Goal: Task Accomplishment & Management: Manage account settings

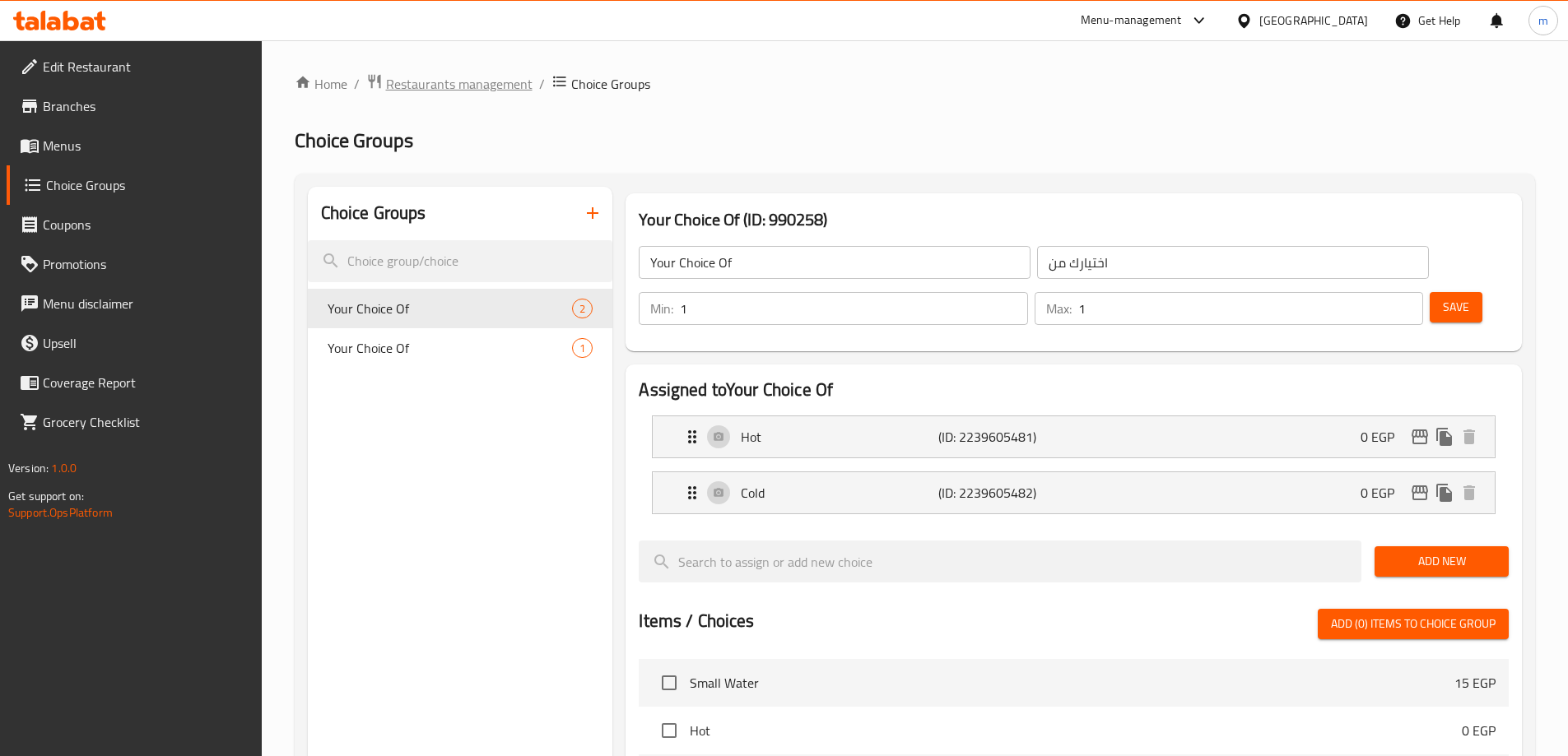
click at [427, 76] on span "Restaurants management" at bounding box center [460, 84] width 147 height 20
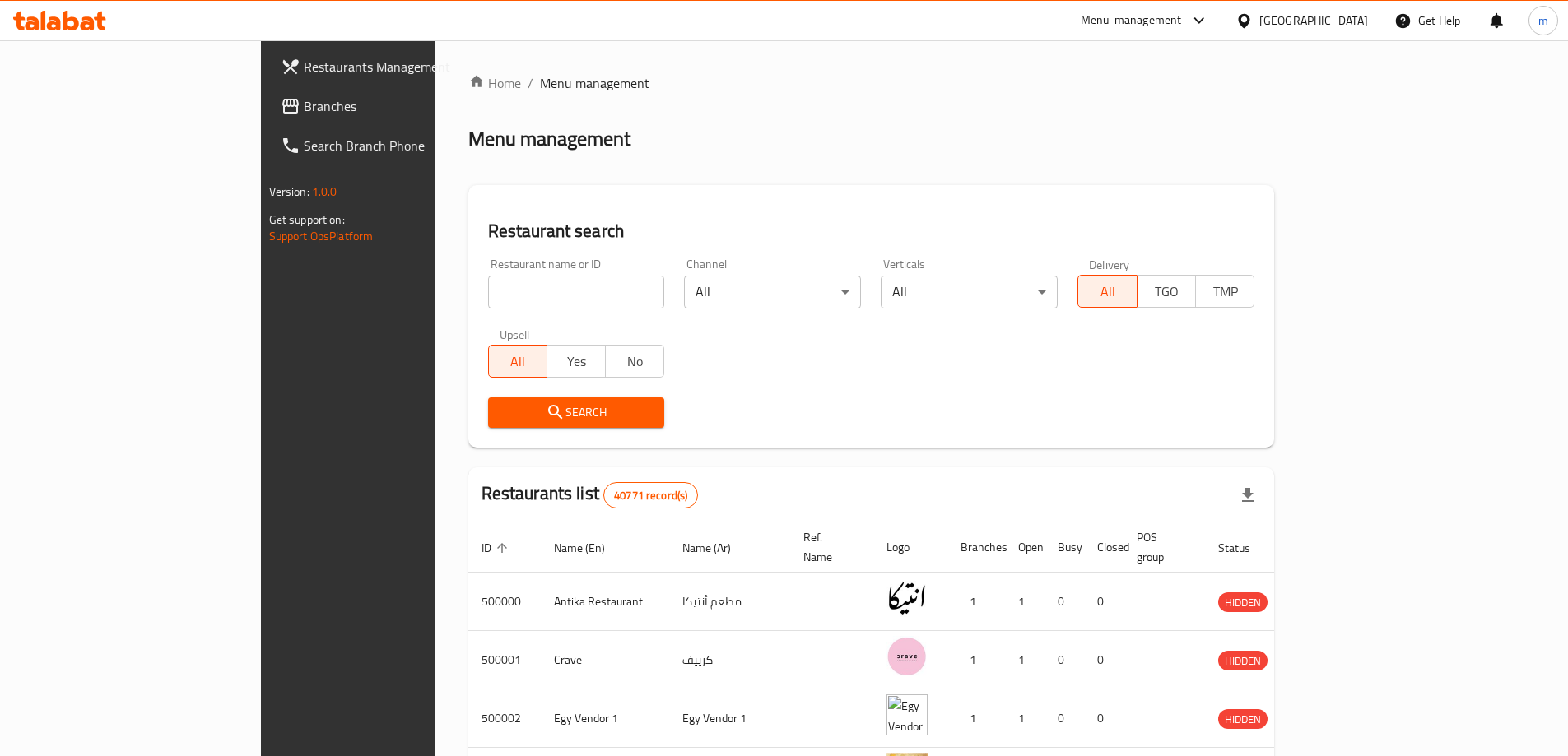
click at [260, 105] on div "Restaurants Management Branches Search Branch Phone Version: 1.0.0 Get support …" at bounding box center [784, 629] width 1047 height 1178
click at [304, 105] on span "Branches" at bounding box center [406, 106] width 206 height 20
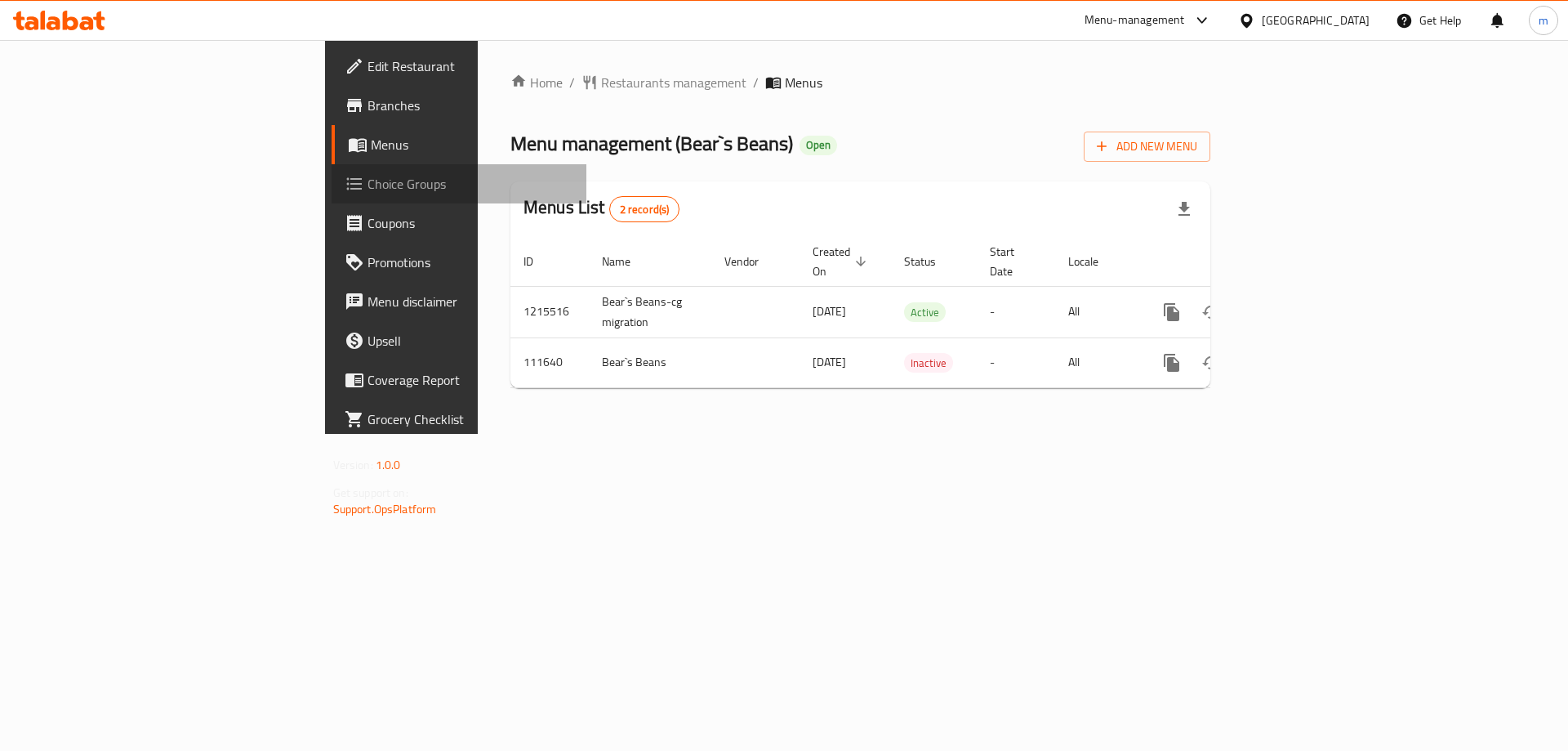
click at [367, 178] on span "Choice Groups" at bounding box center [470, 183] width 206 height 20
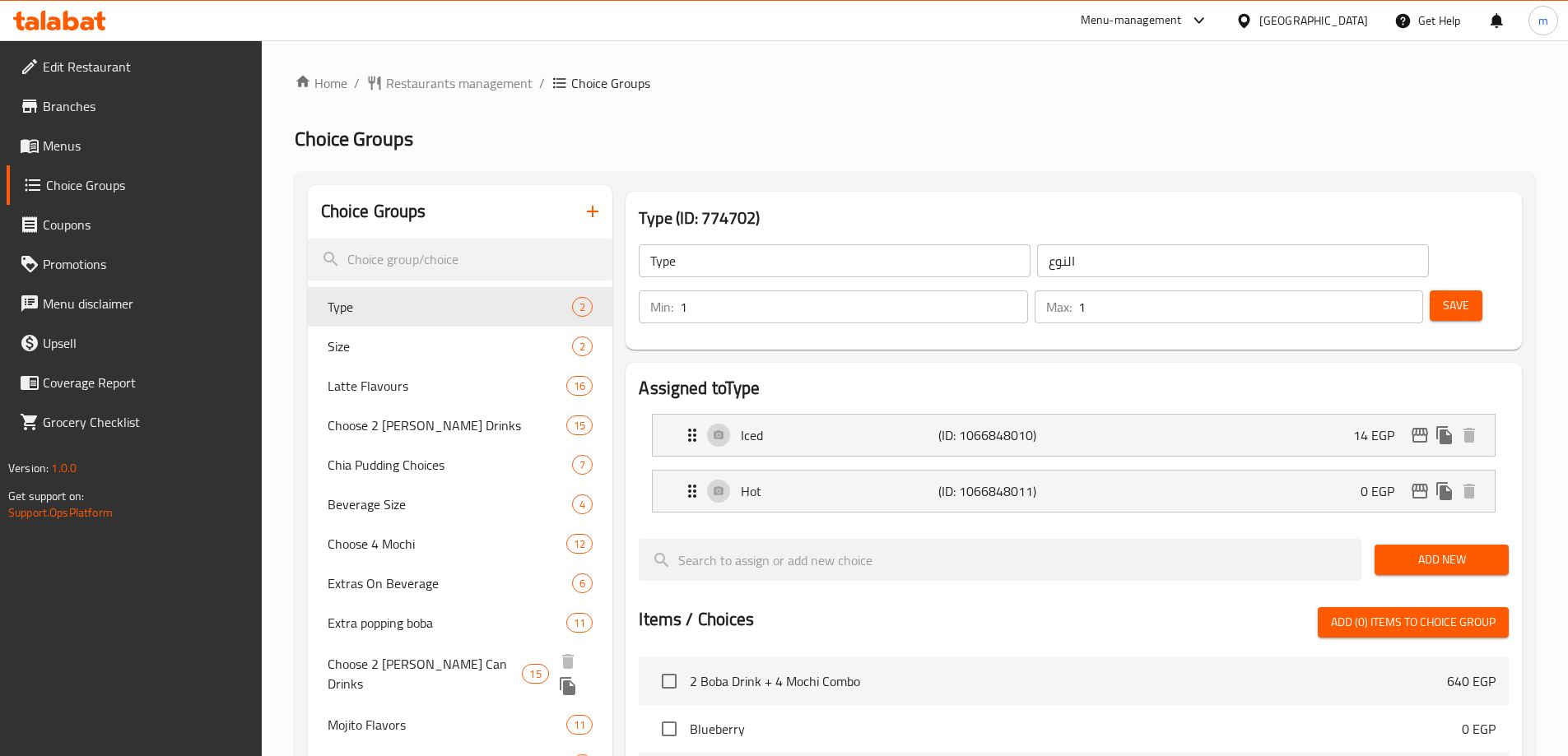
scroll to position [329, 0]
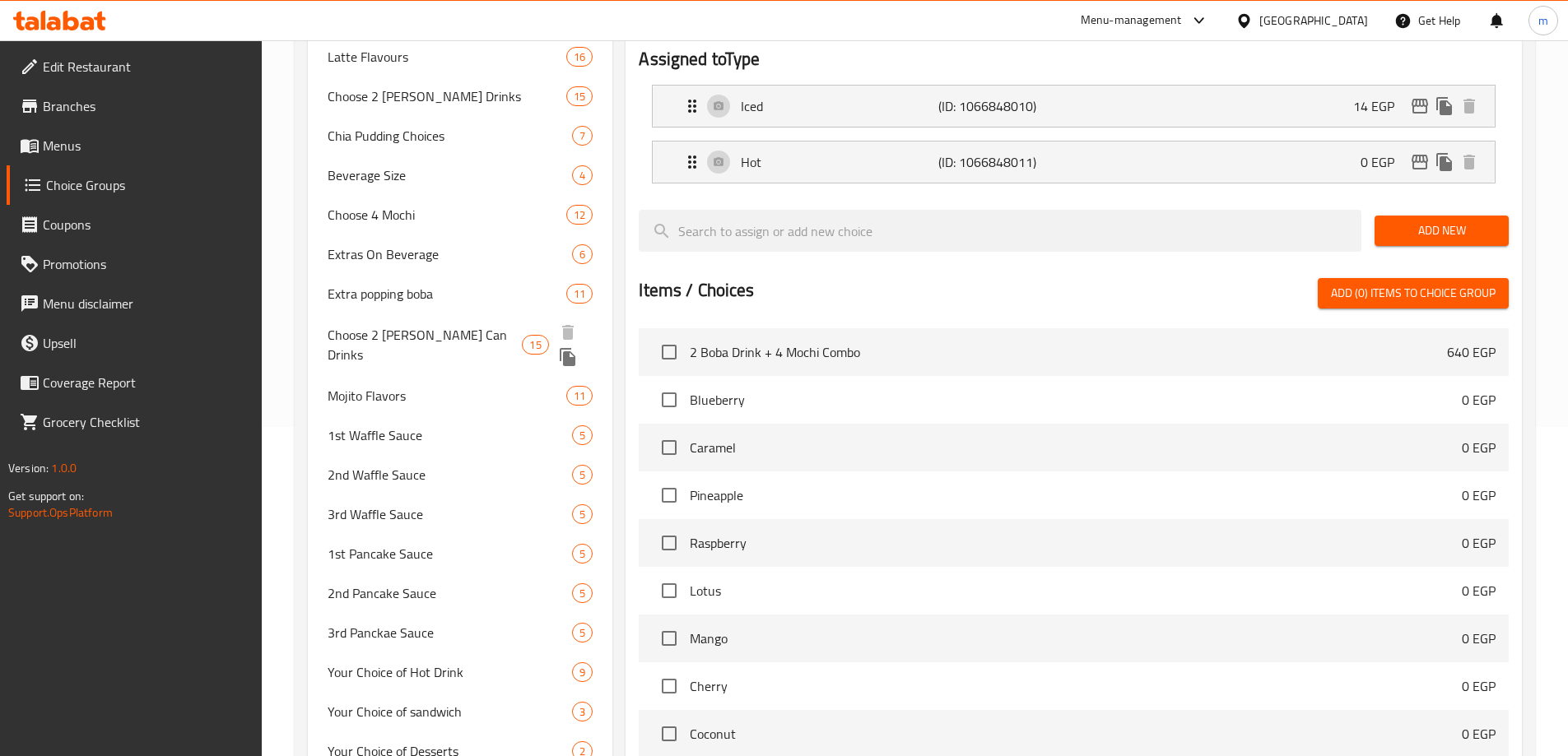
click at [478, 333] on span "Choose 2 Boba Tapioca Can Drinks" at bounding box center [425, 345] width 195 height 40
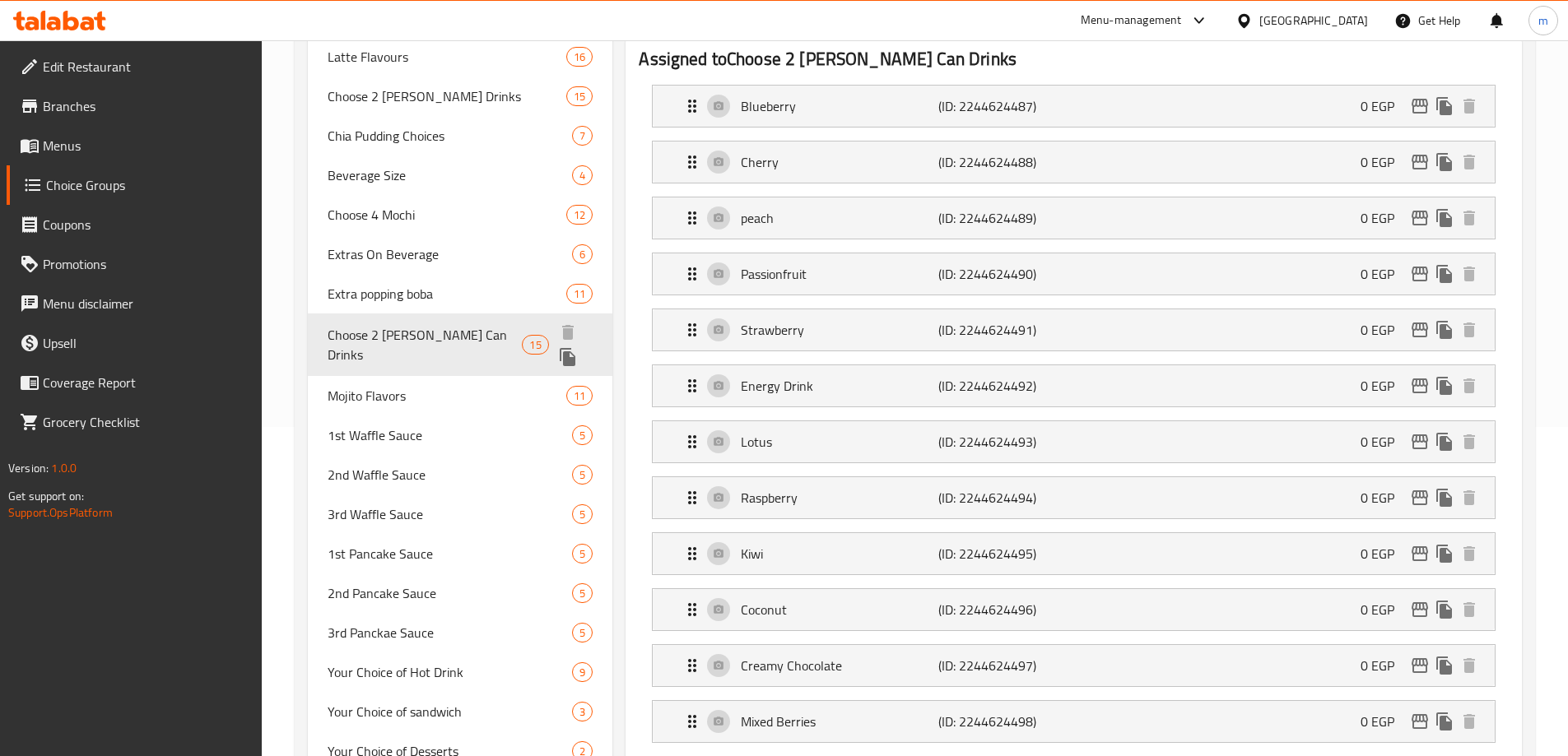
type input "Choose 2 Boba Tapioca Can Drinks"
type input "اختر 2 مشروب بوبا كان تابيوكا"
type input "2"
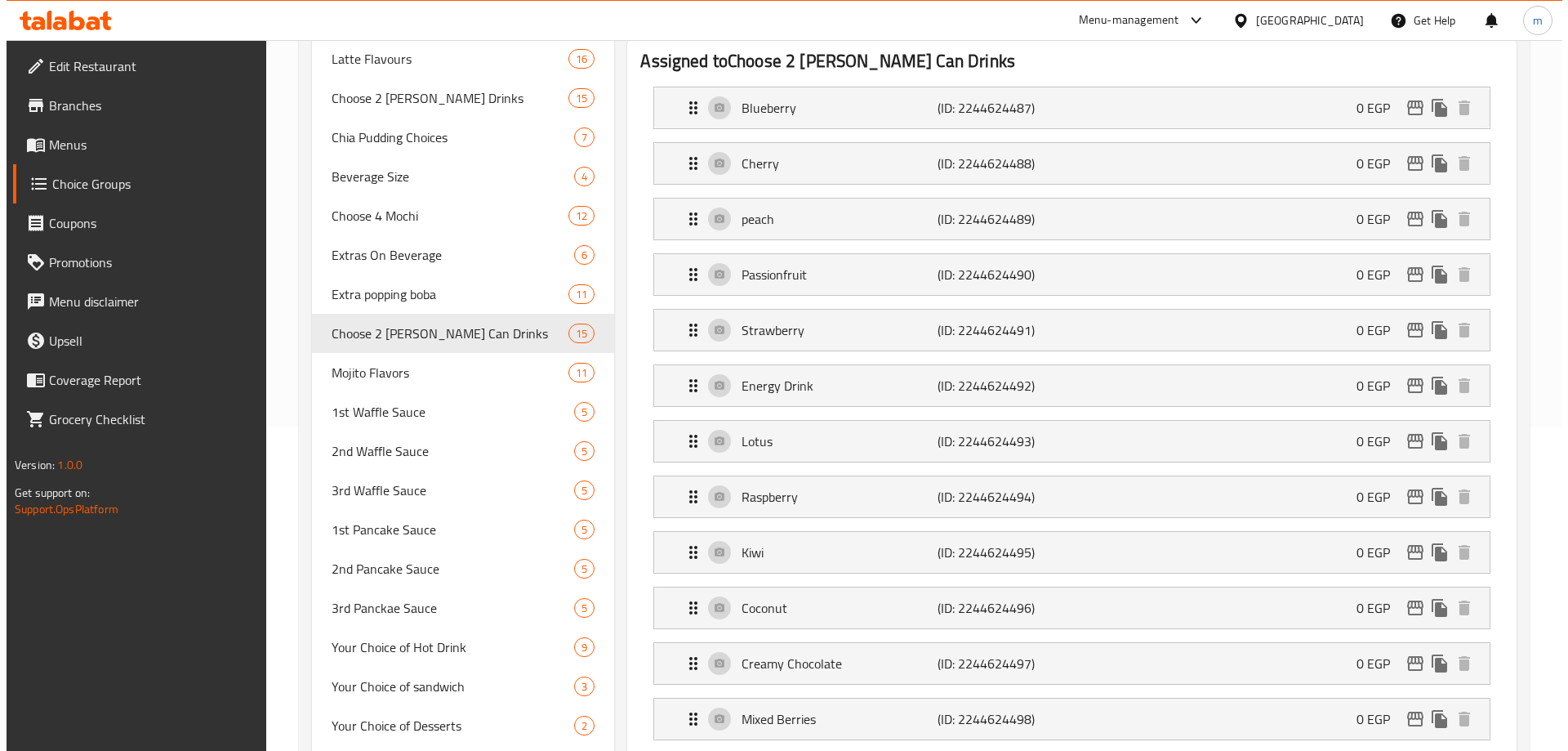
scroll to position [0, 0]
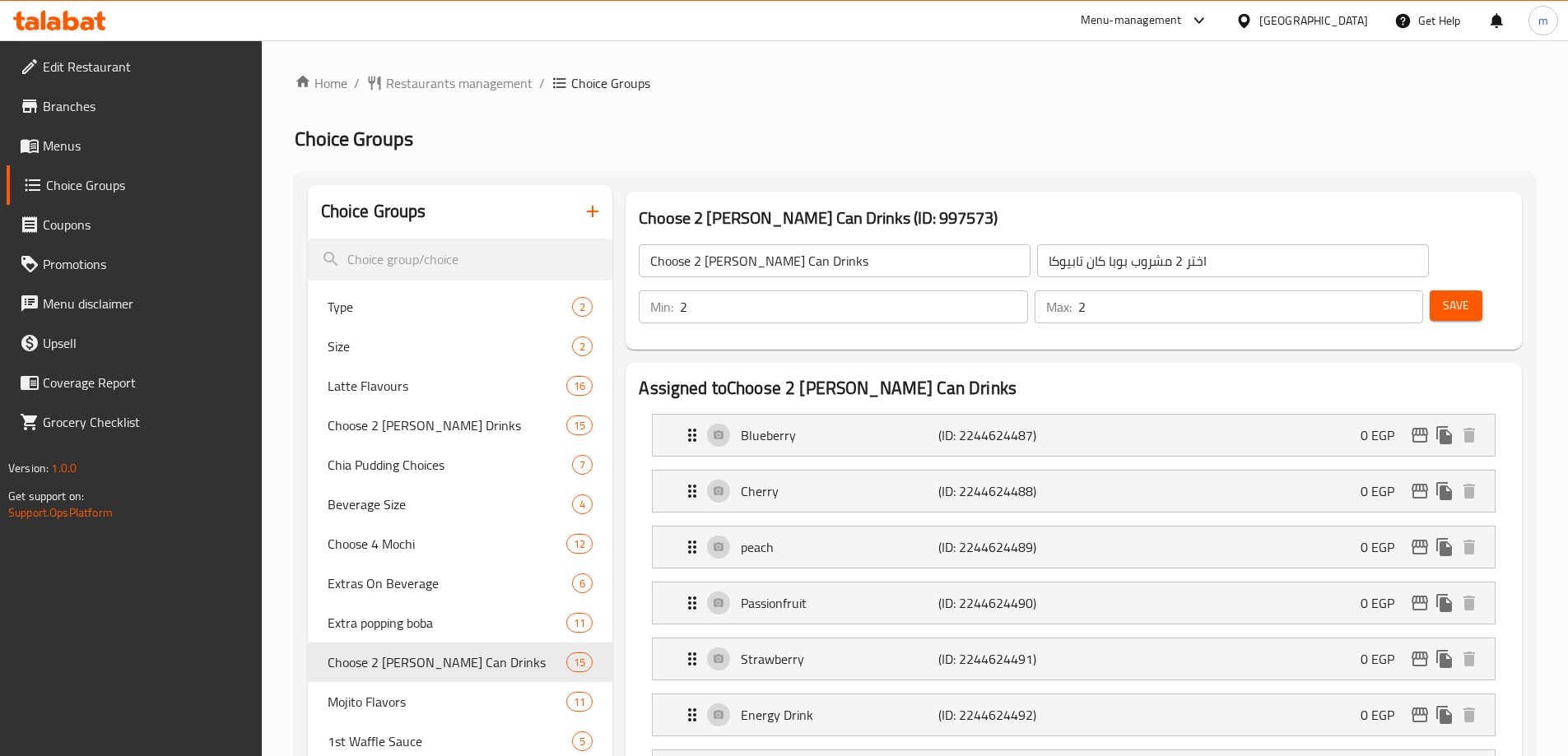
click at [1082, 141] on h2 "Choice Groups" at bounding box center [915, 139] width 1240 height 27
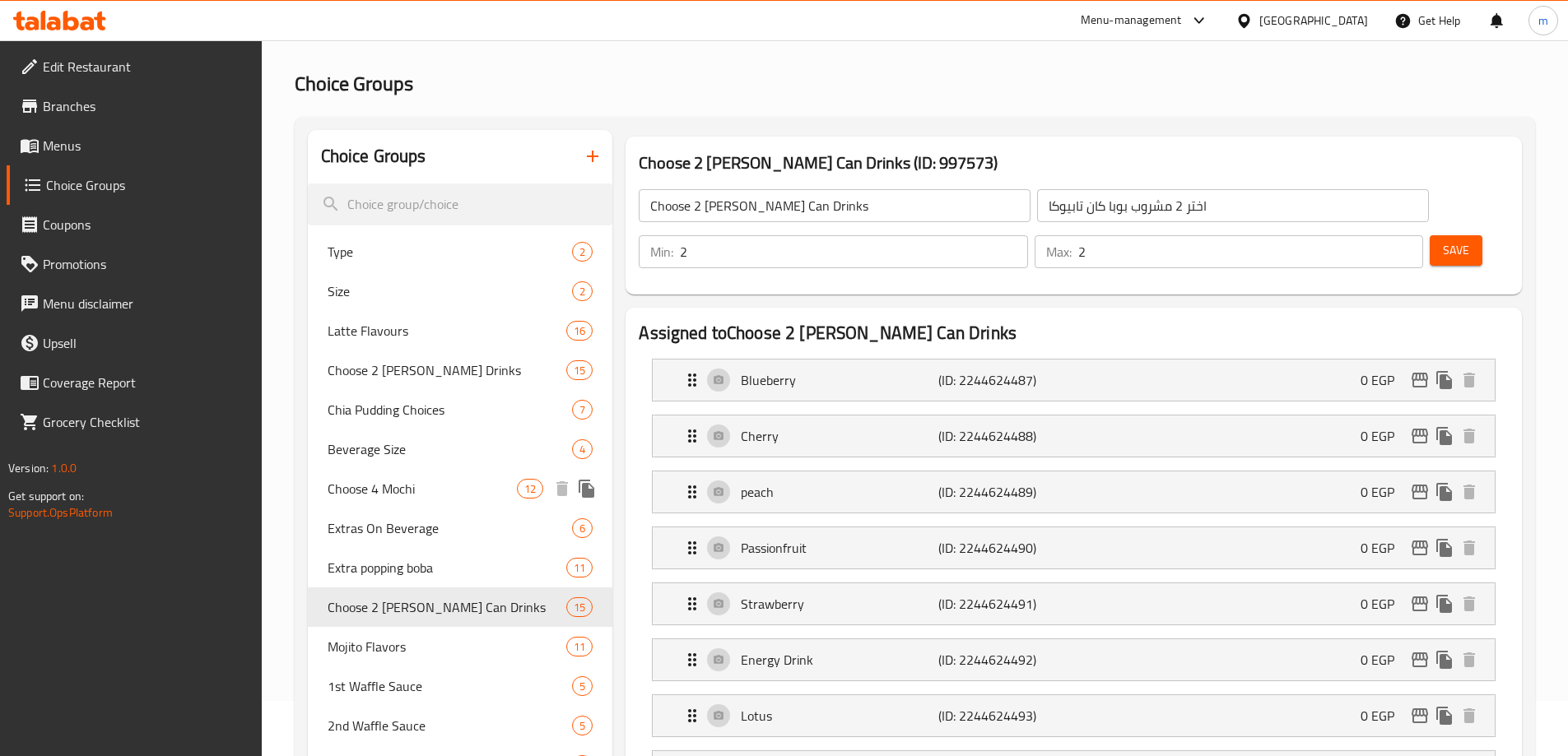
scroll to position [82, 0]
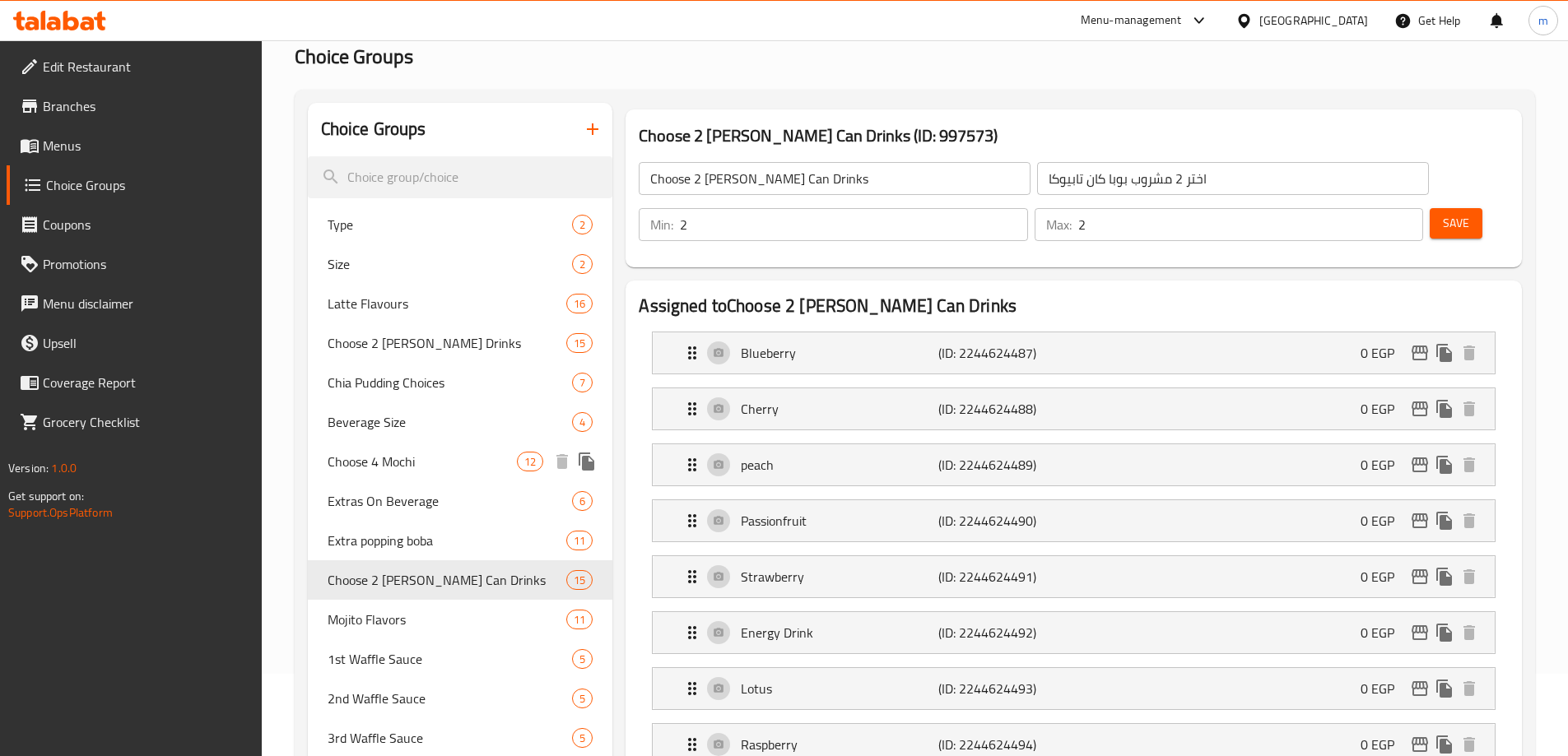
click at [414, 468] on span "Choose 4 Mochi" at bounding box center [423, 461] width 190 height 20
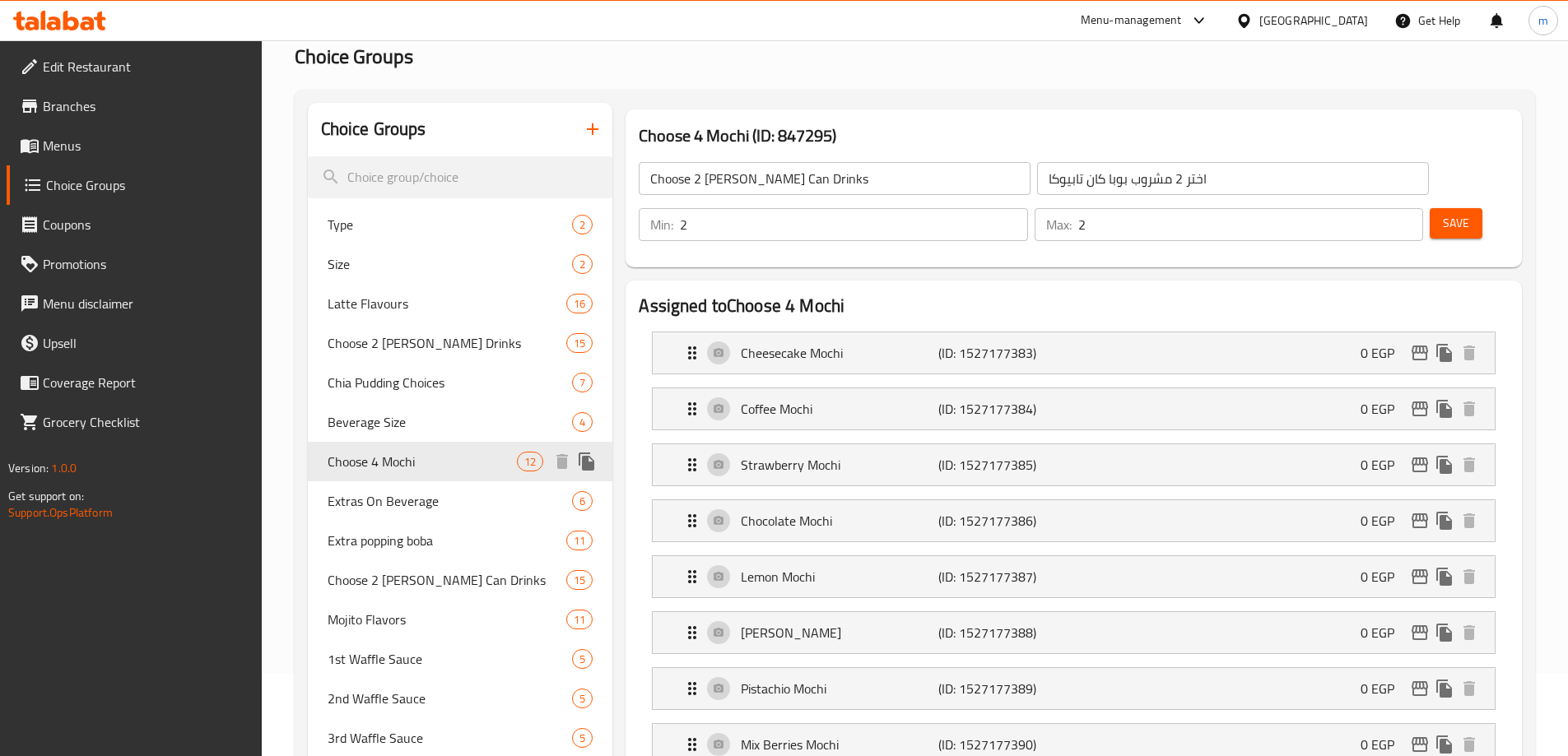
type input "Choose 4 Mochi"
type input "اختار 4 موتشى"
type input "4"
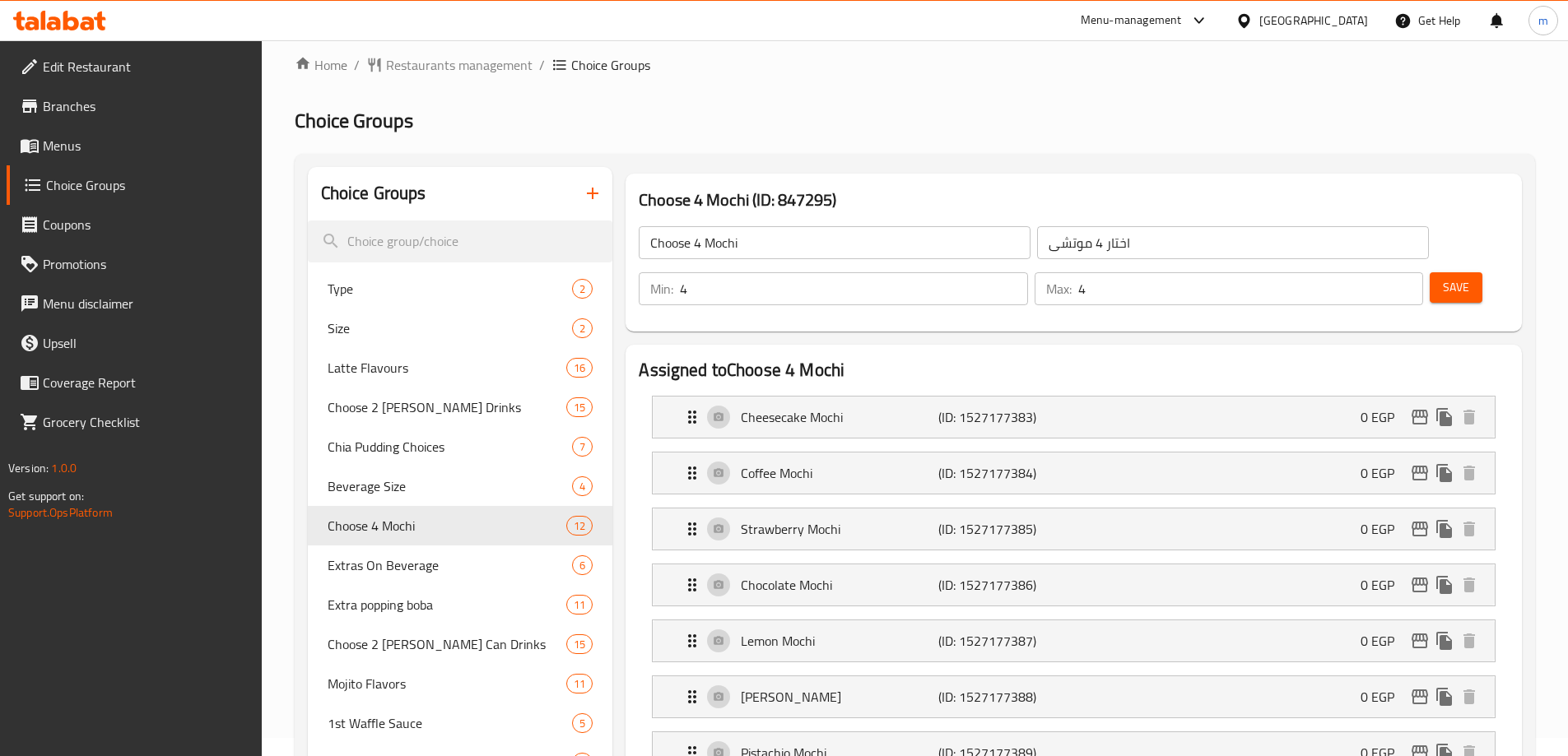
scroll to position [0, 0]
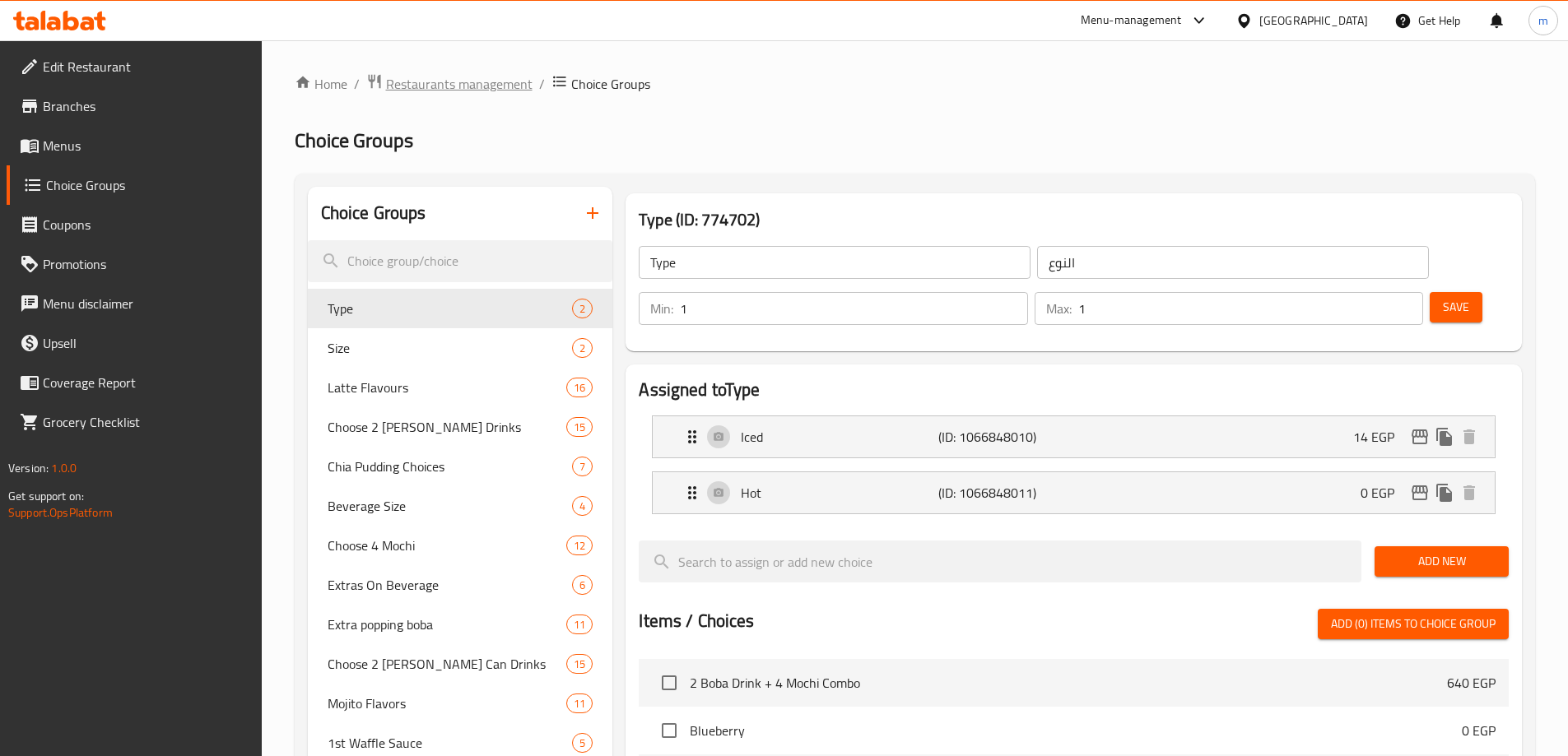
click at [437, 76] on span "Restaurants management" at bounding box center [460, 84] width 147 height 20
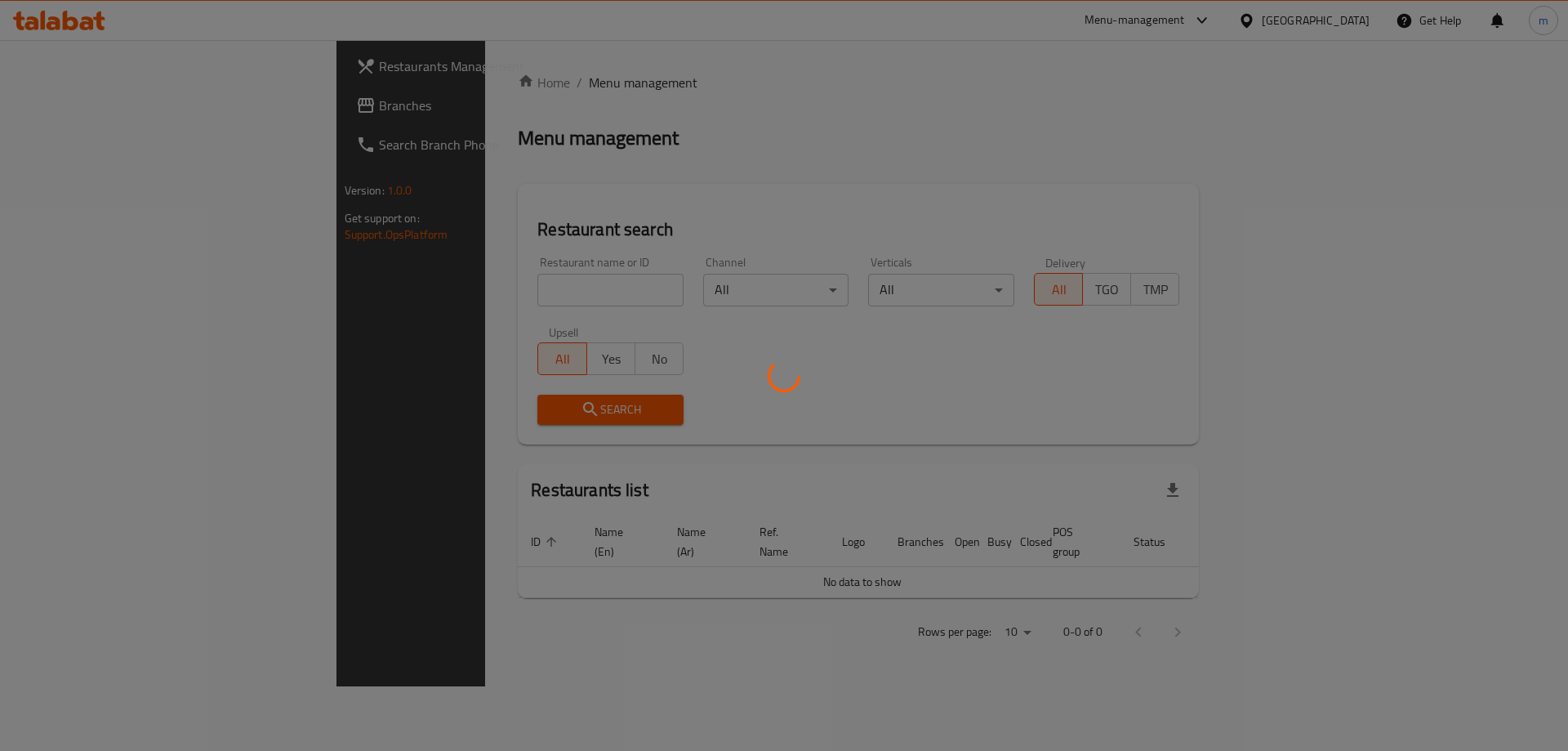
click at [110, 116] on div at bounding box center [784, 375] width 1568 height 751
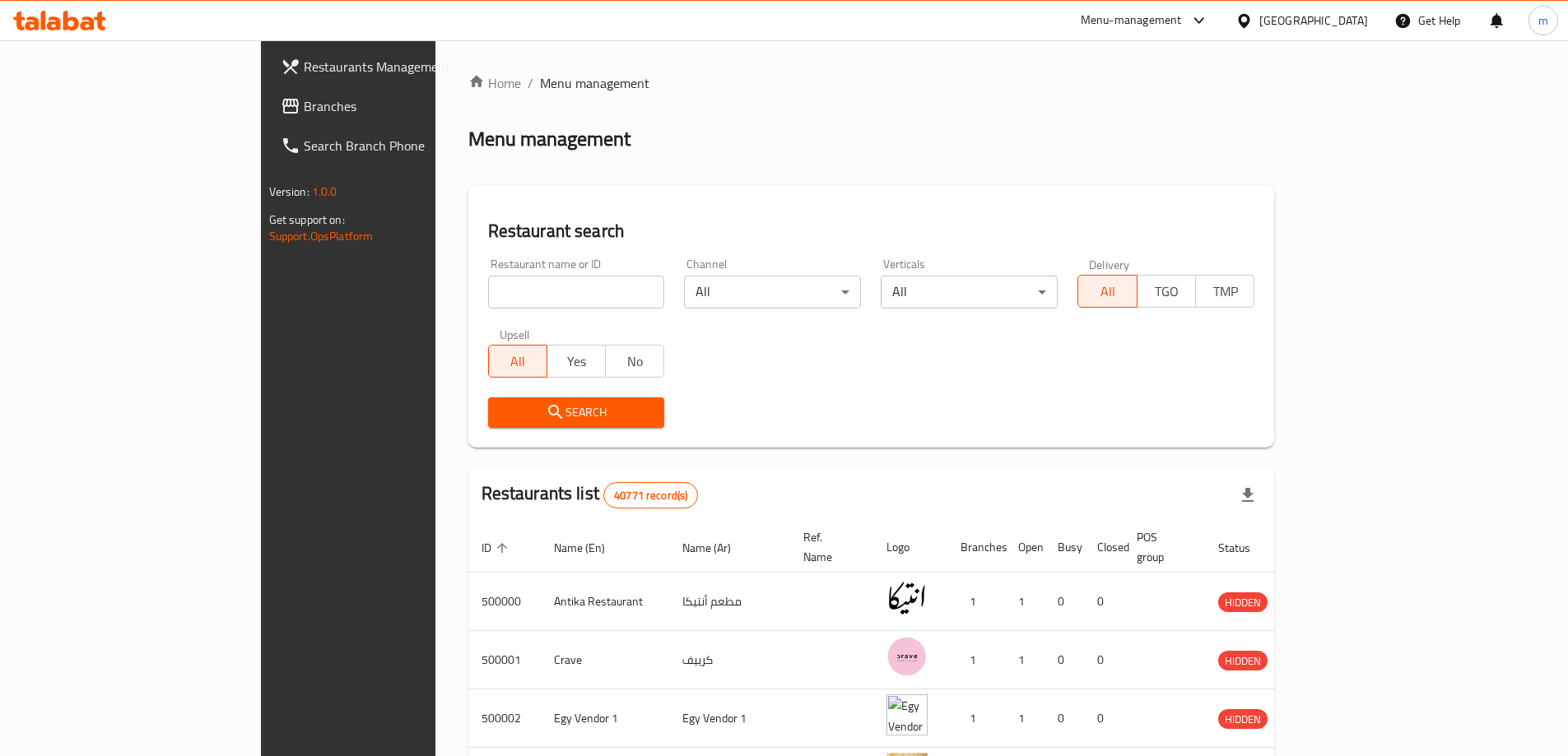
click at [111, 117] on div at bounding box center [784, 378] width 1568 height 756
click at [304, 114] on span "Branches" at bounding box center [406, 106] width 206 height 20
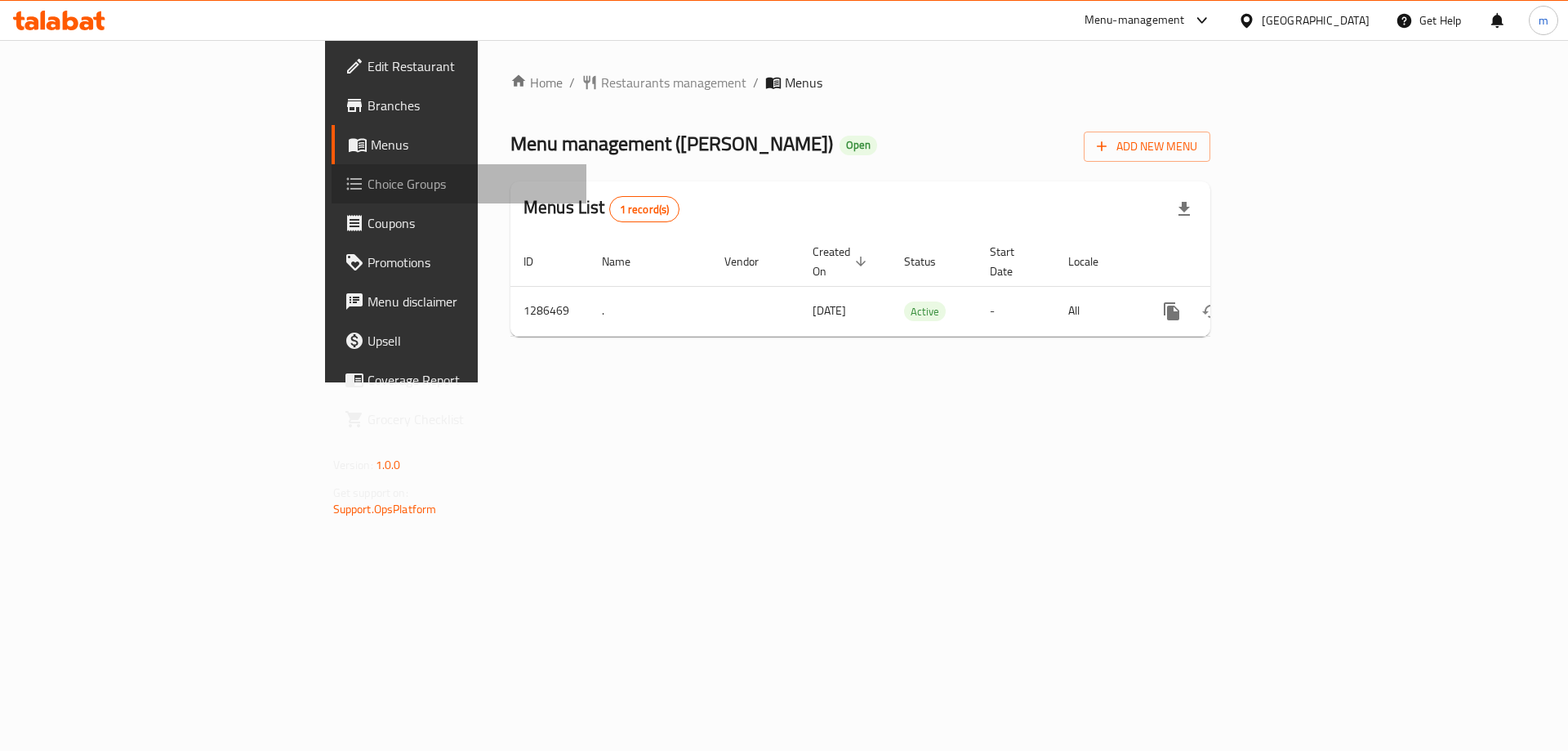
click at [367, 177] on span "Choice Groups" at bounding box center [470, 183] width 206 height 20
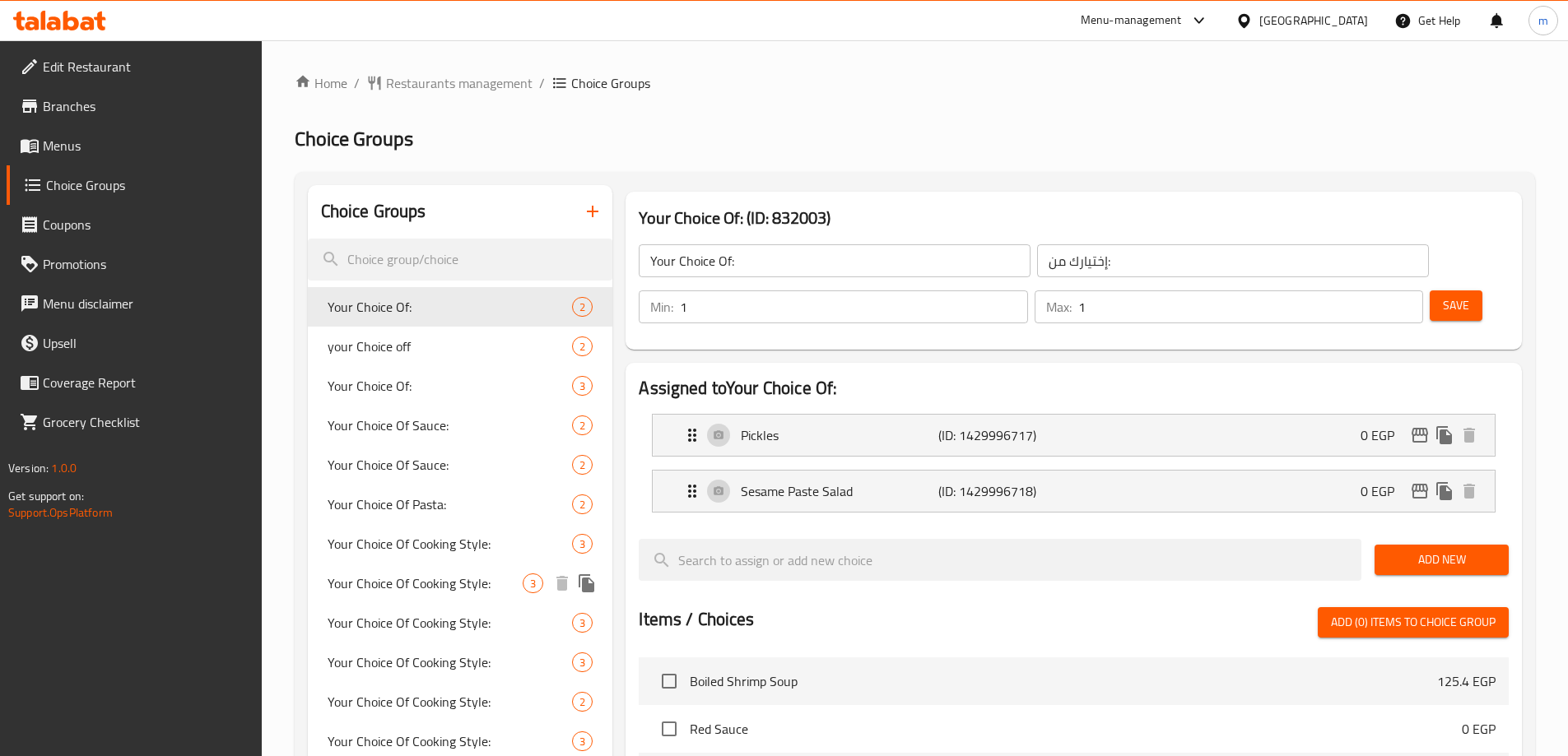
click at [463, 588] on span "Your Choice Of Cooking Style:" at bounding box center [425, 583] width 196 height 20
type input "Your Choice Of Cooking Style:"
type input "إختيارك من طريقة الطهي:"
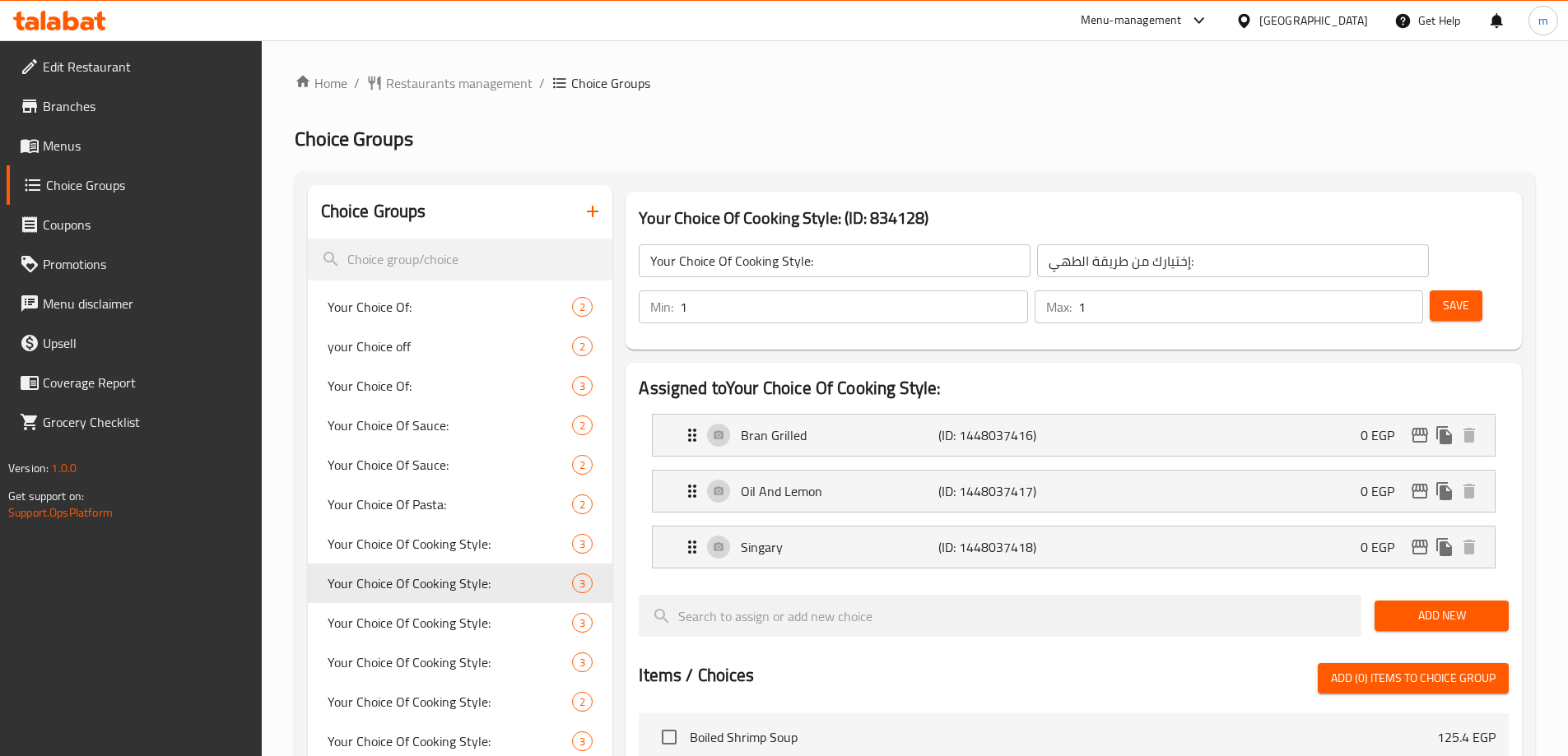
click at [996, 116] on div "Home / Restaurants management / Choice Groups Choice Groups Choice Groups Your …" at bounding box center [915, 690] width 1240 height 1234
click at [81, 128] on link "Menus" at bounding box center [135, 146] width 255 height 40
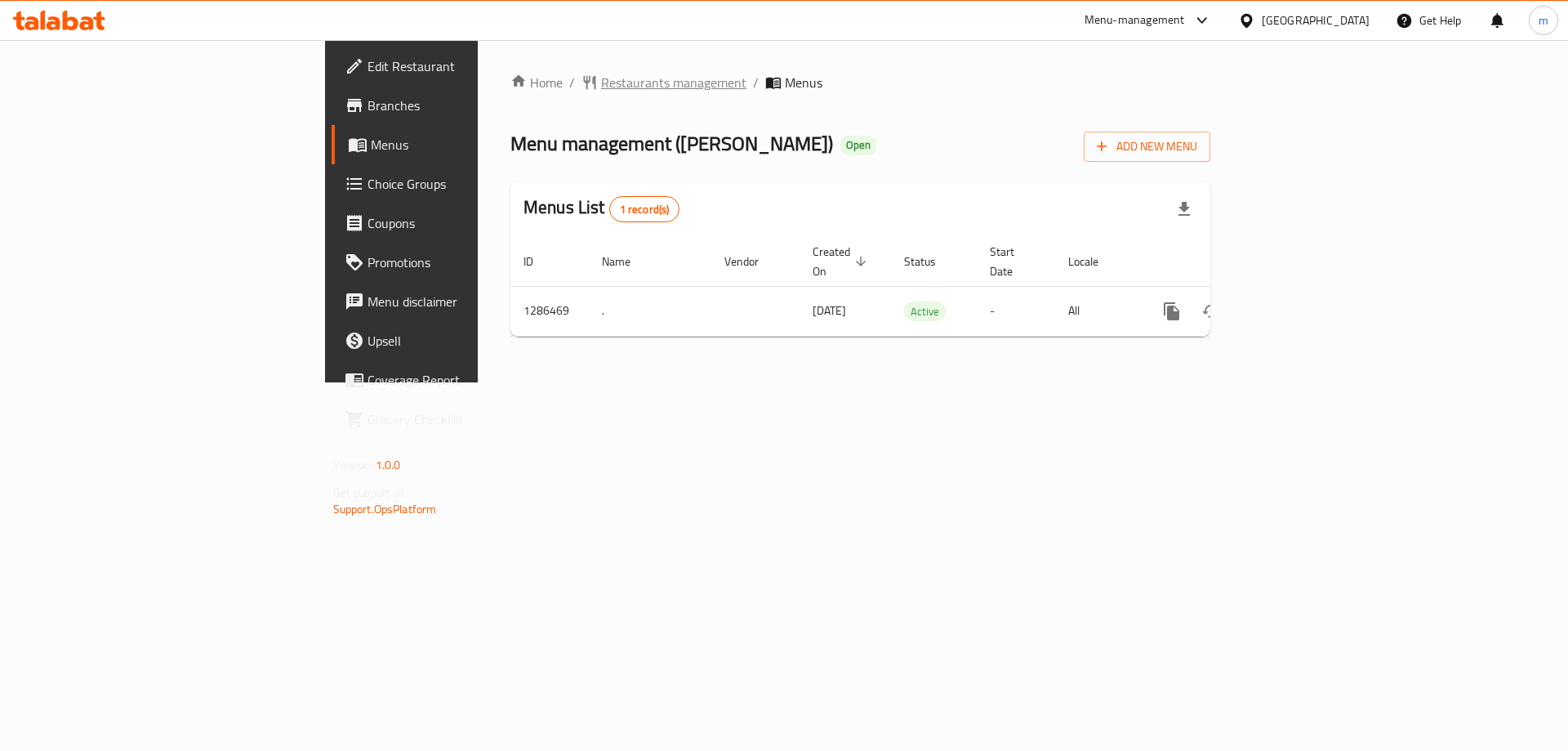
click at [601, 75] on span "Restaurants management" at bounding box center [674, 82] width 146 height 20
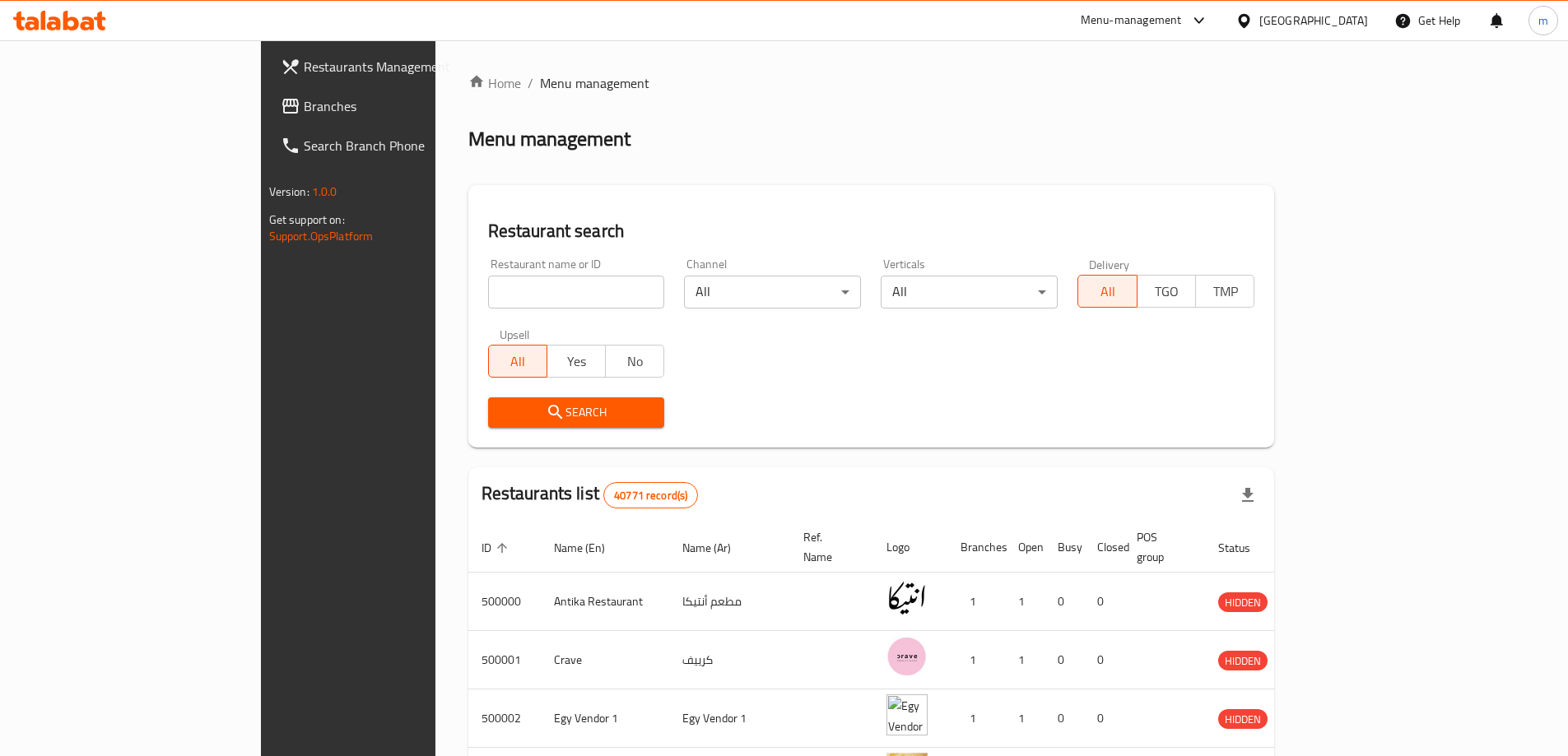
click at [304, 115] on span "Branches" at bounding box center [406, 106] width 206 height 20
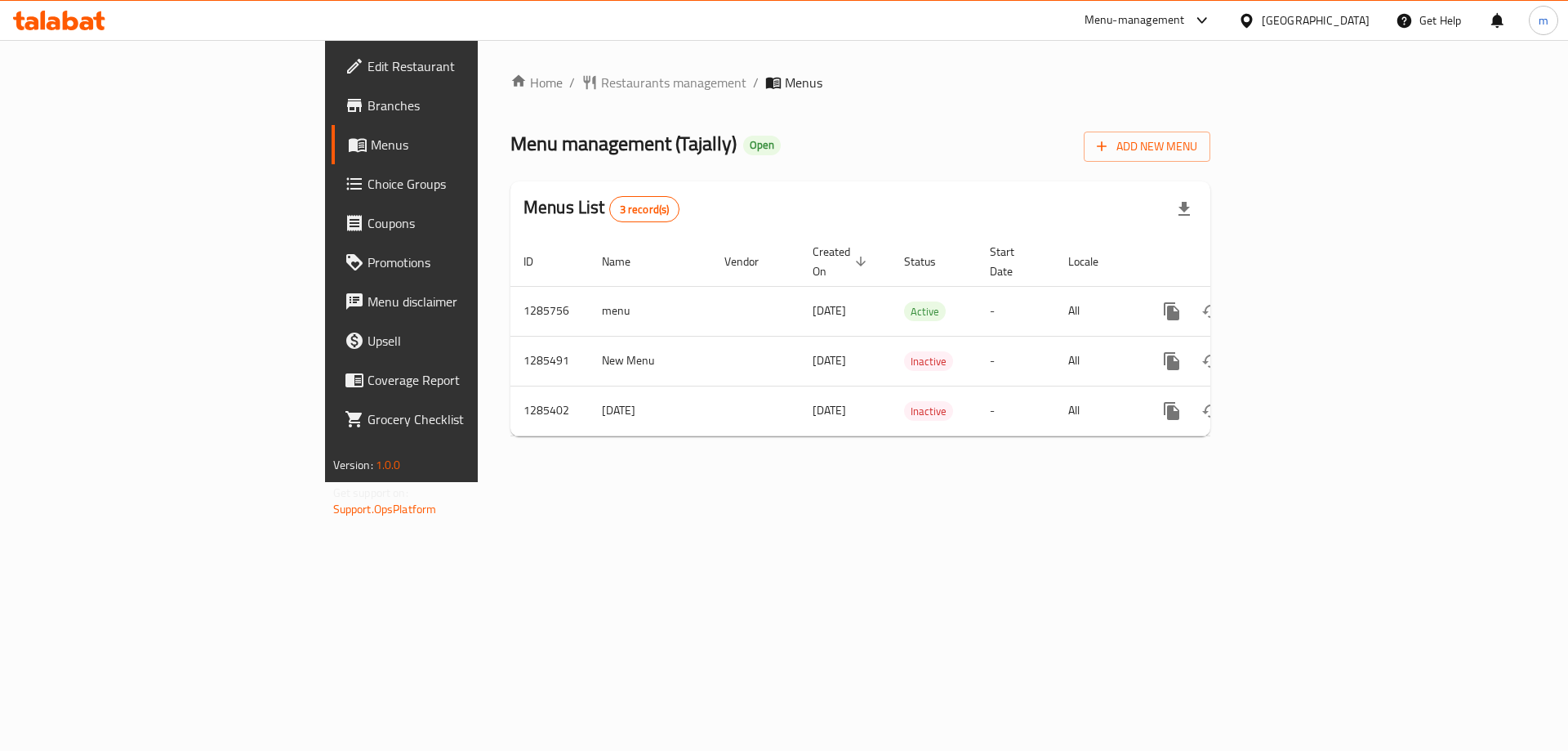
click at [367, 185] on span "Choice Groups" at bounding box center [470, 183] width 206 height 20
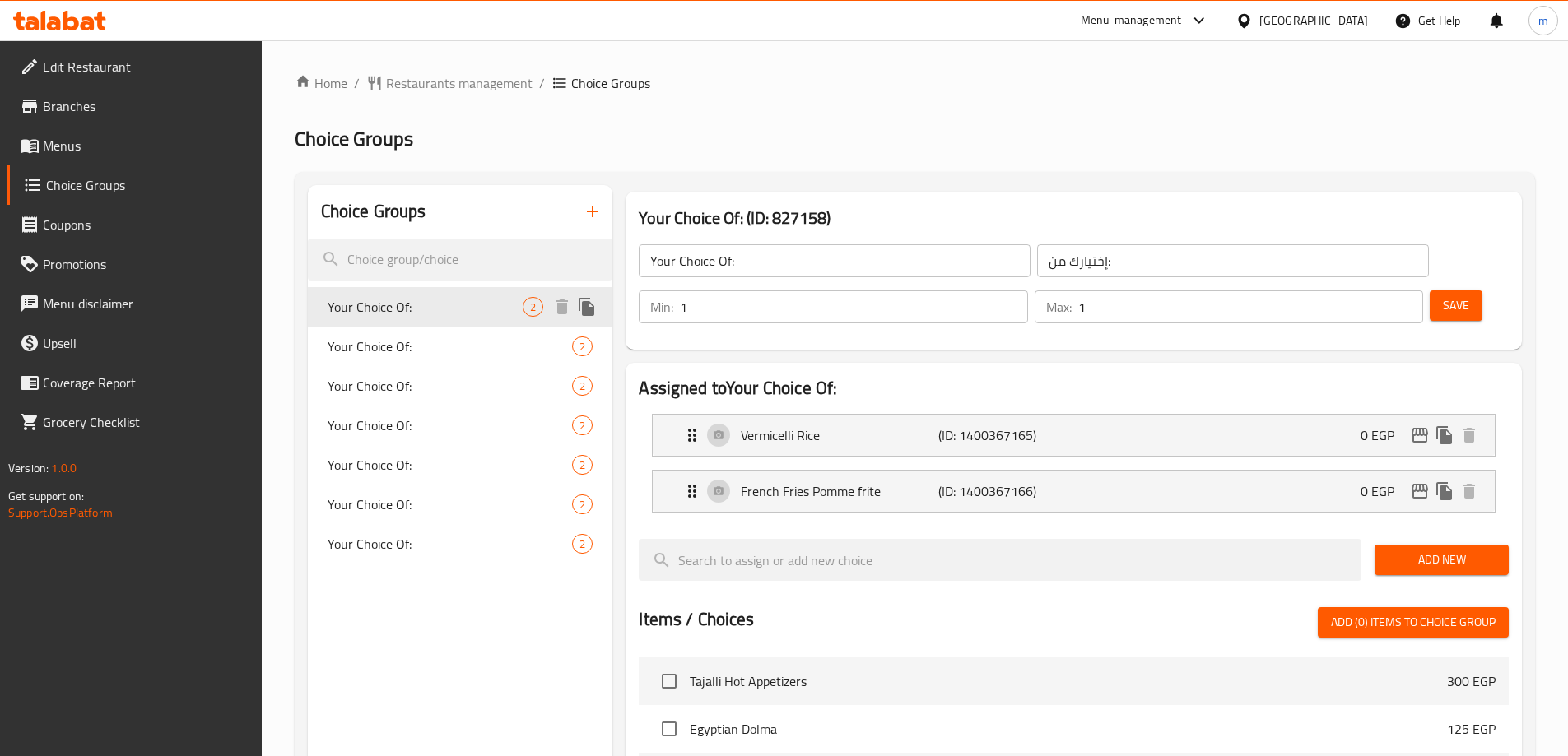
click at [441, 319] on div "Your Choice Of: 2" at bounding box center [461, 307] width 305 height 40
click at [1012, 99] on div "Home / Restaurants management / Choice Groups Choice Groups Choice Groups Your …" at bounding box center [915, 662] width 1240 height 1178
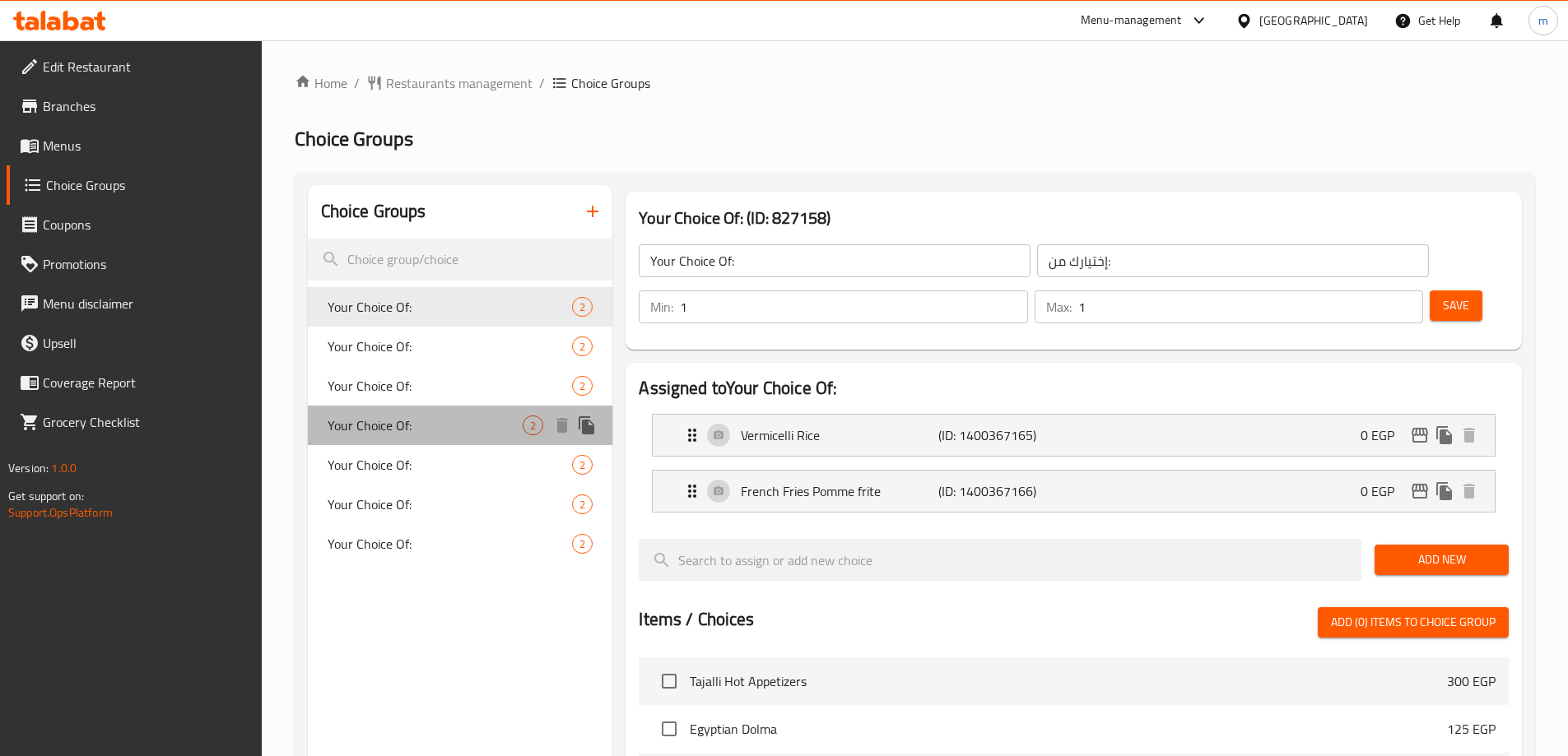
click at [388, 424] on span "Your Choice Of:" at bounding box center [425, 425] width 196 height 20
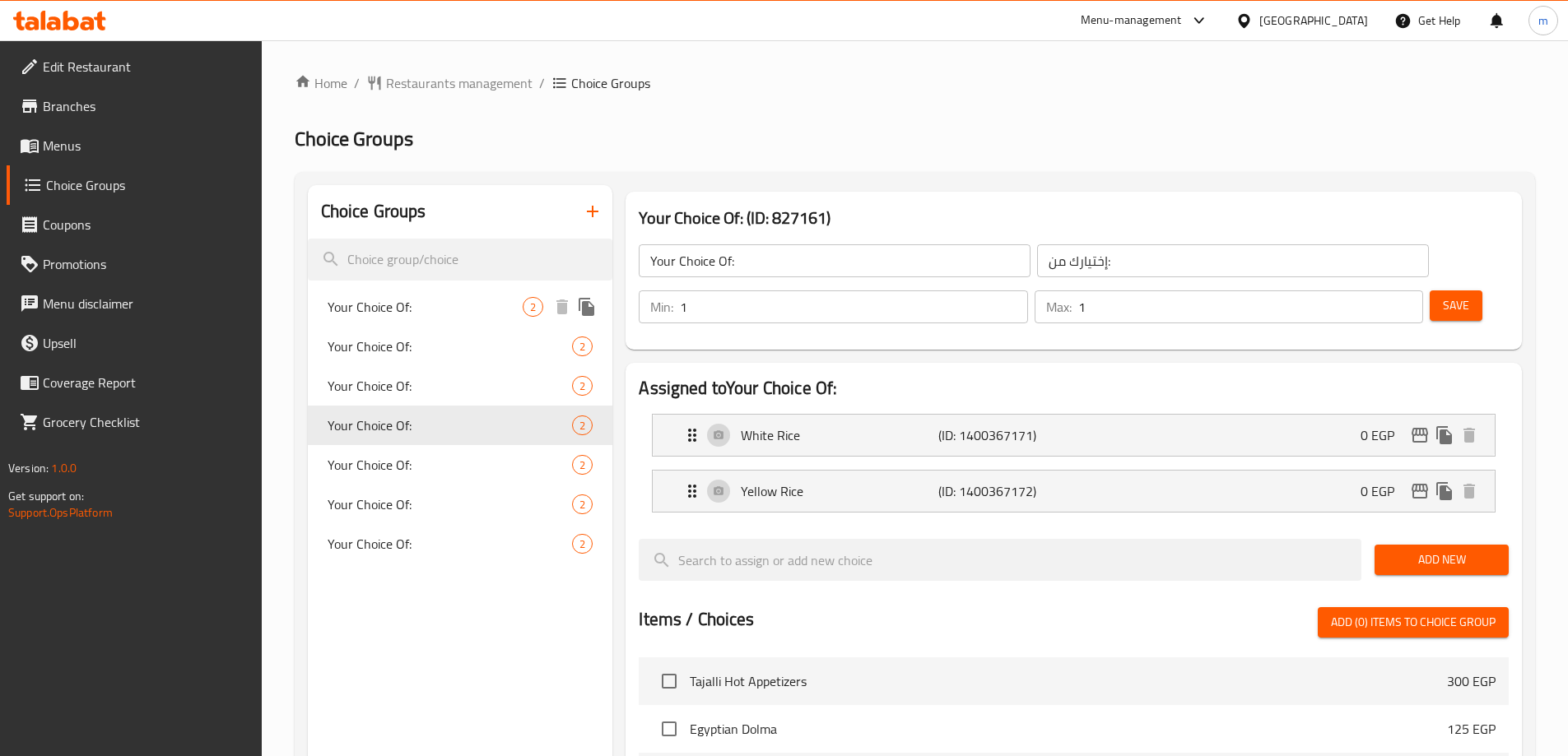
click at [445, 305] on span "Your Choice Of:" at bounding box center [425, 306] width 196 height 20
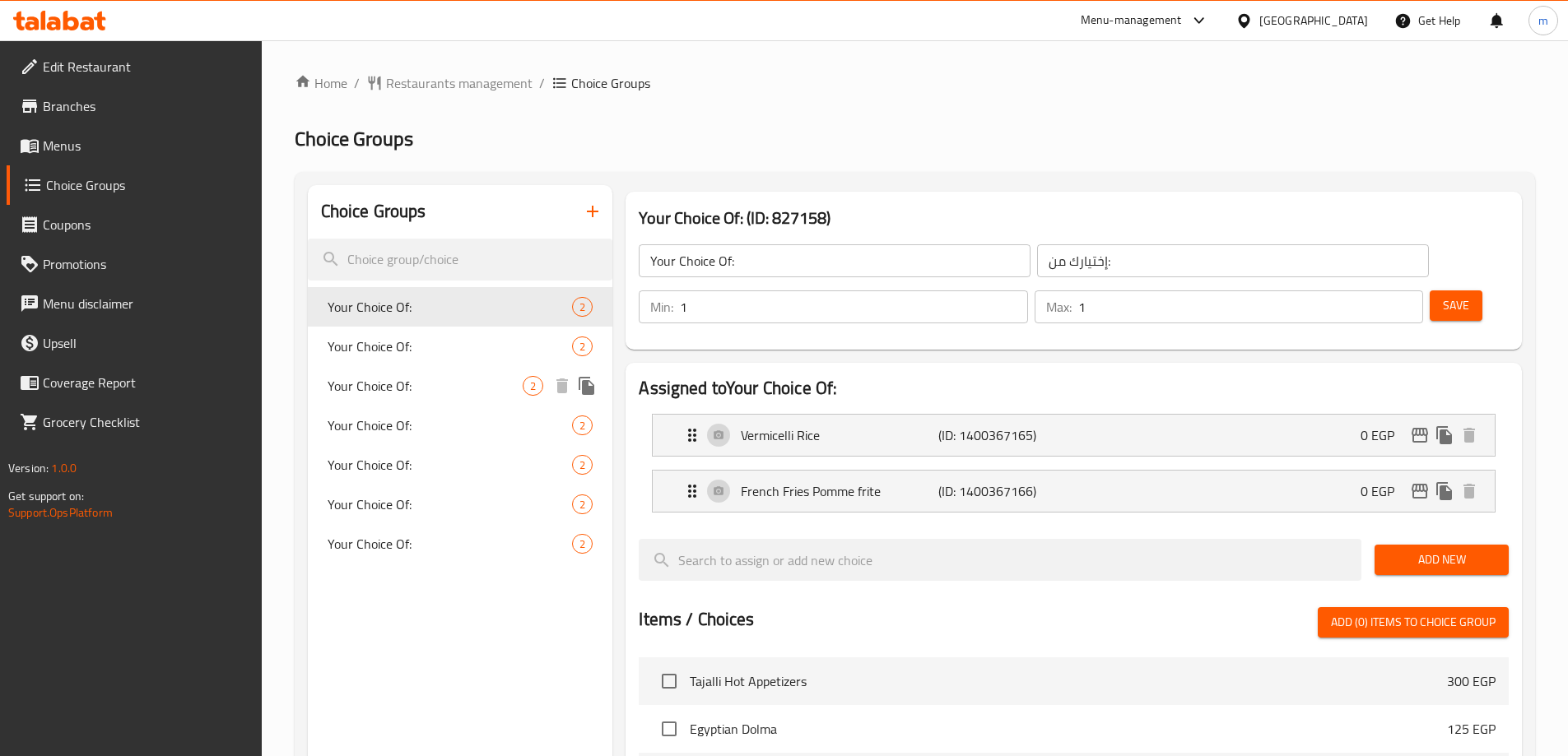
click at [431, 396] on div "Your Choice Of: 2" at bounding box center [461, 386] width 305 height 40
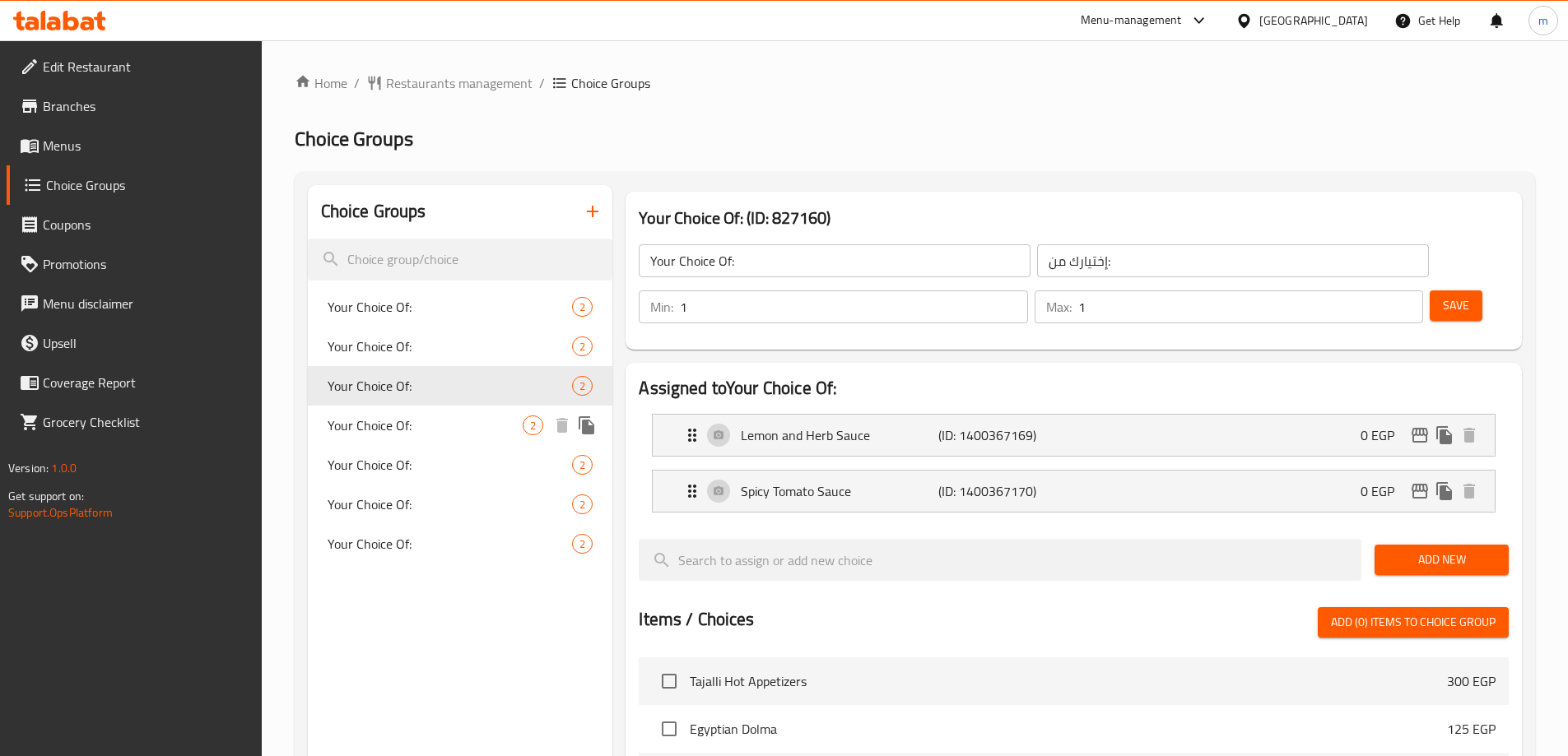
click at [423, 420] on span "Your Choice Of:" at bounding box center [425, 425] width 196 height 20
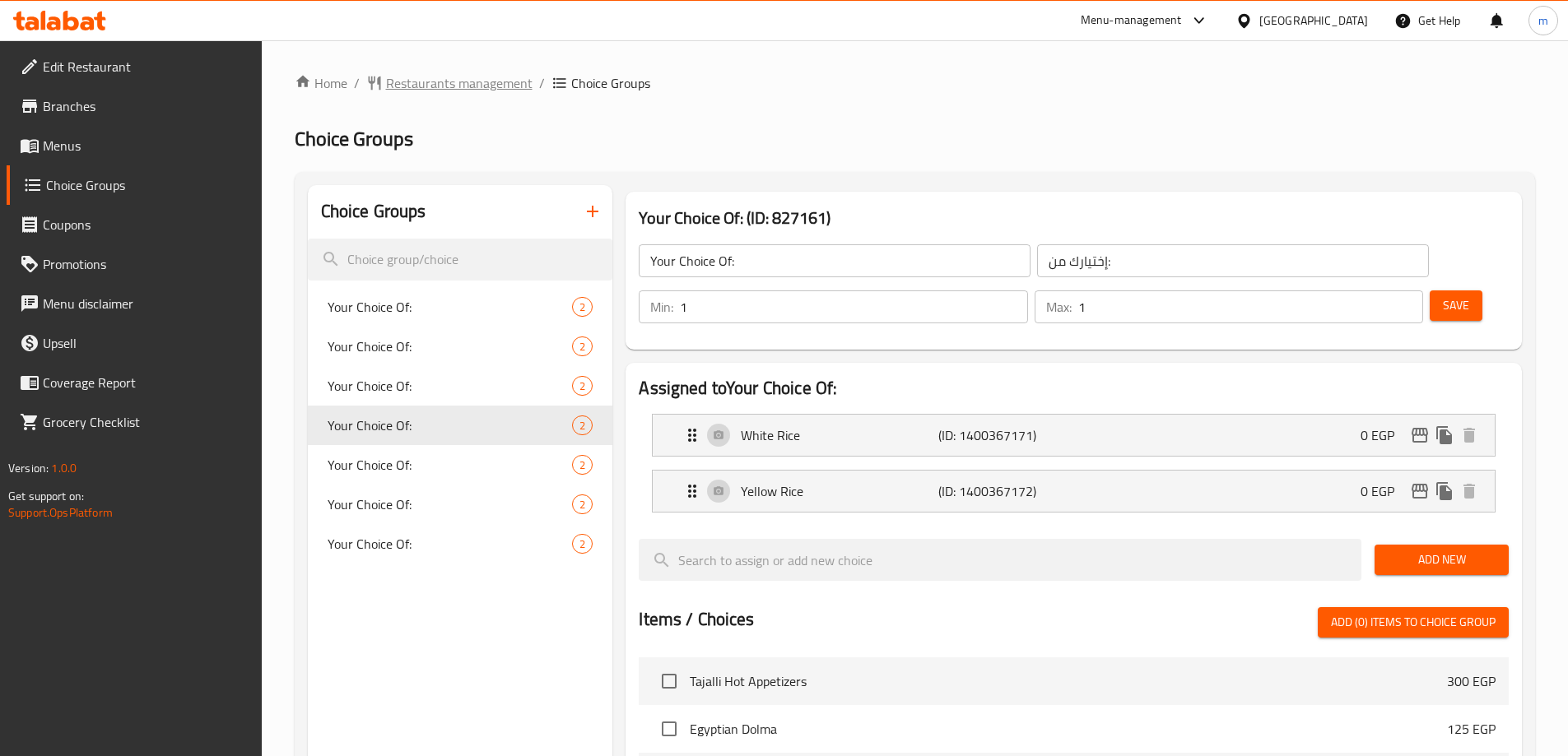
click at [447, 89] on span "Restaurants management" at bounding box center [460, 83] width 147 height 20
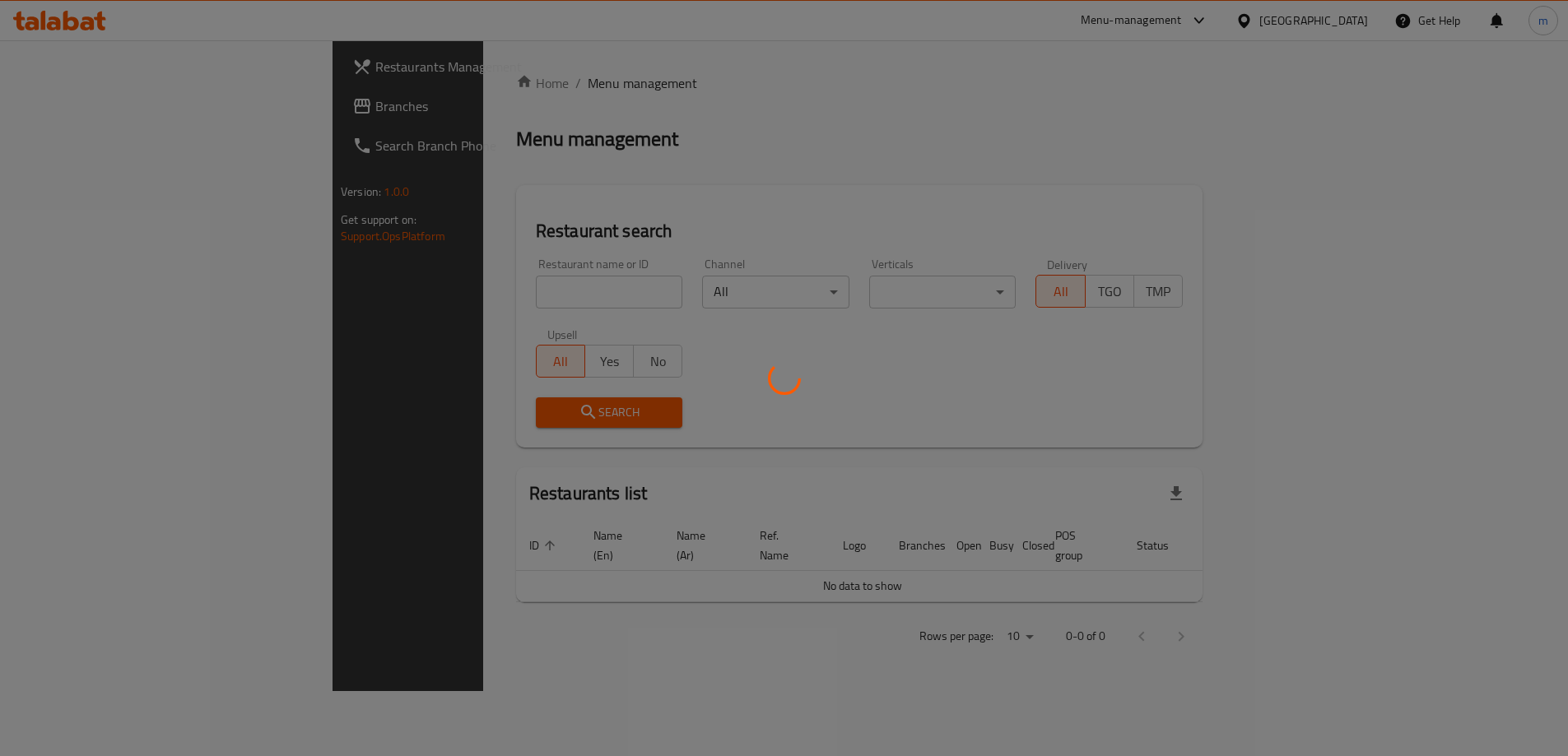
click at [447, 89] on div at bounding box center [784, 378] width 1568 height 756
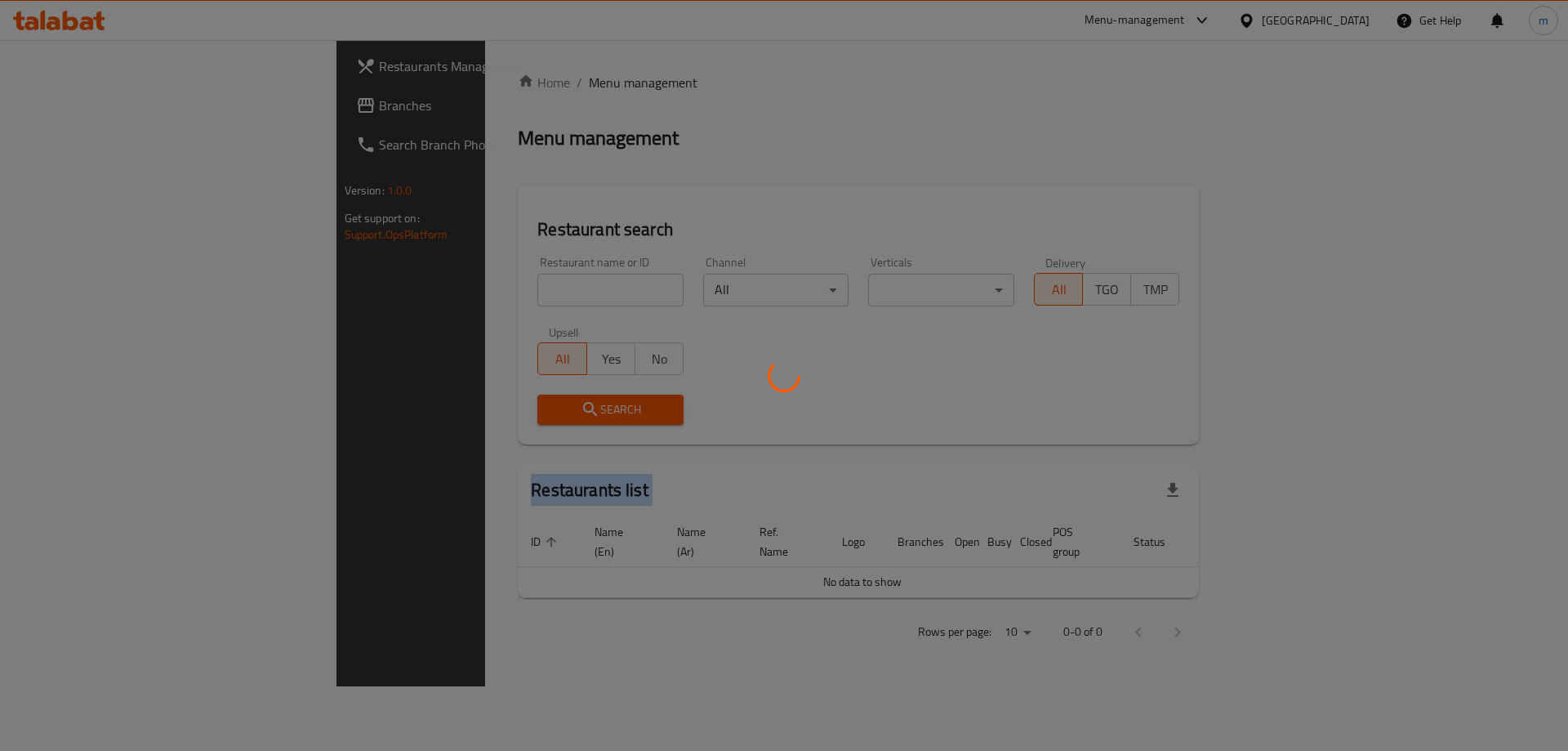
click at [443, 88] on div at bounding box center [784, 375] width 1568 height 751
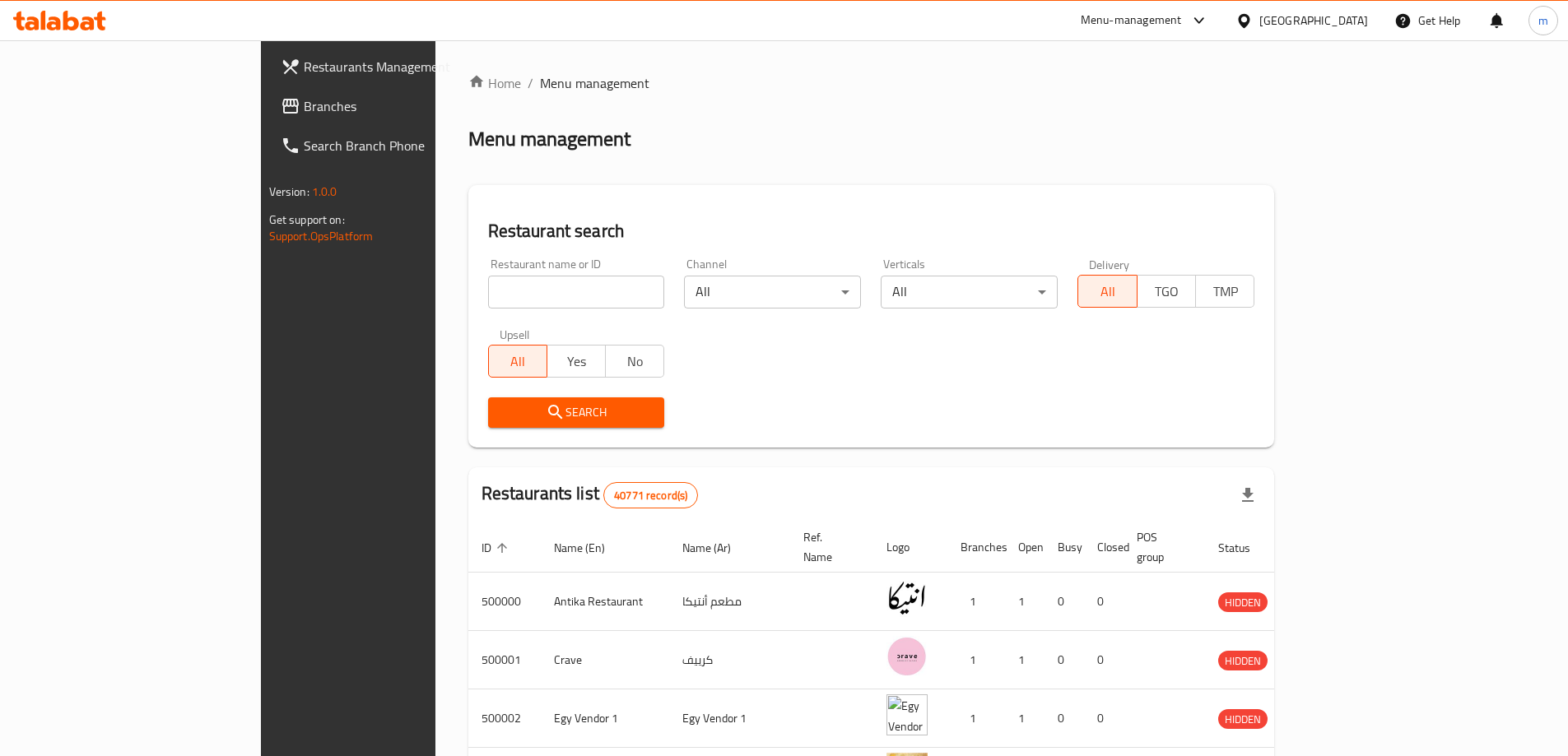
click at [444, 89] on div at bounding box center [784, 378] width 1568 height 756
click at [540, 90] on span "Menu management" at bounding box center [594, 83] width 110 height 20
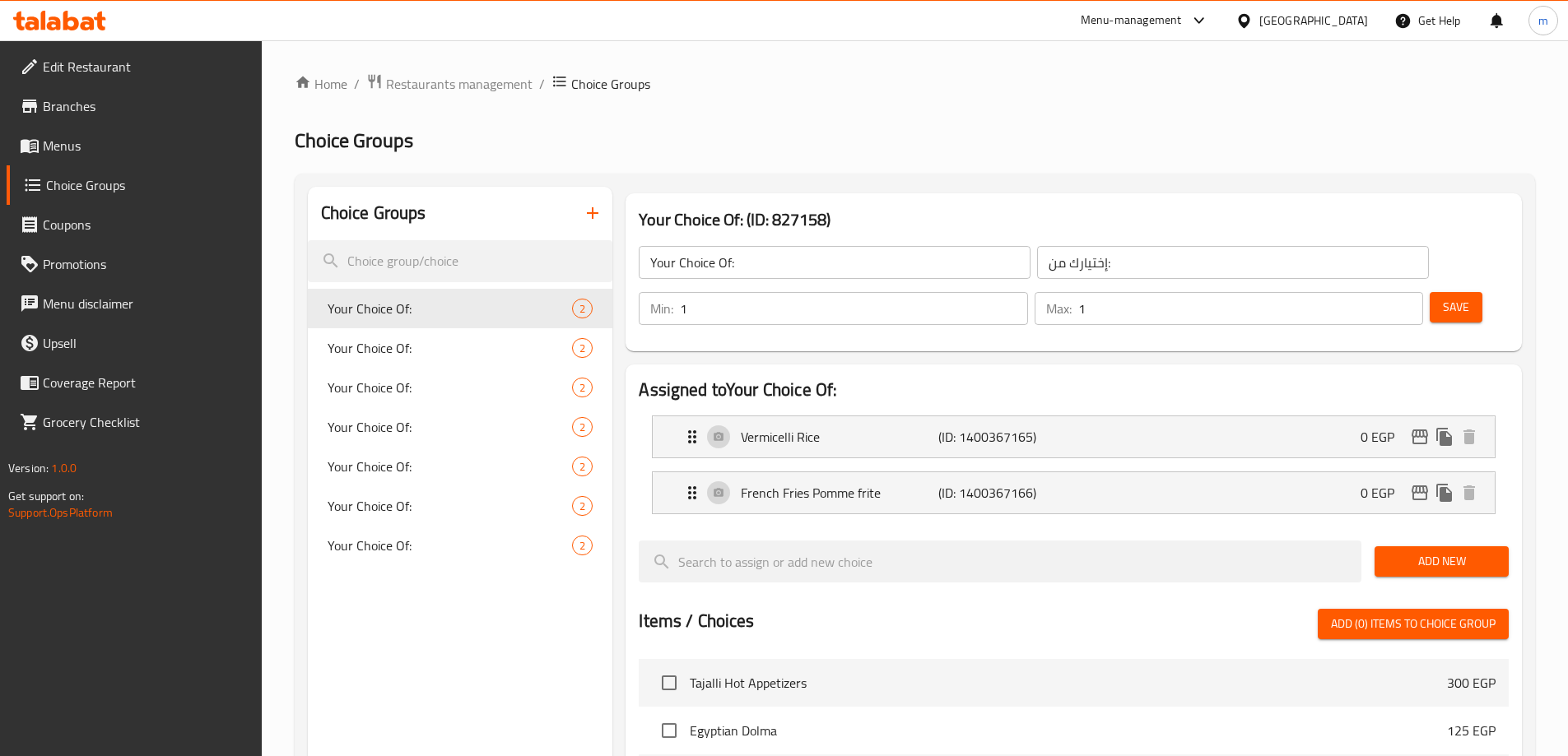
click at [423, 77] on span "Restaurants management" at bounding box center [460, 84] width 147 height 20
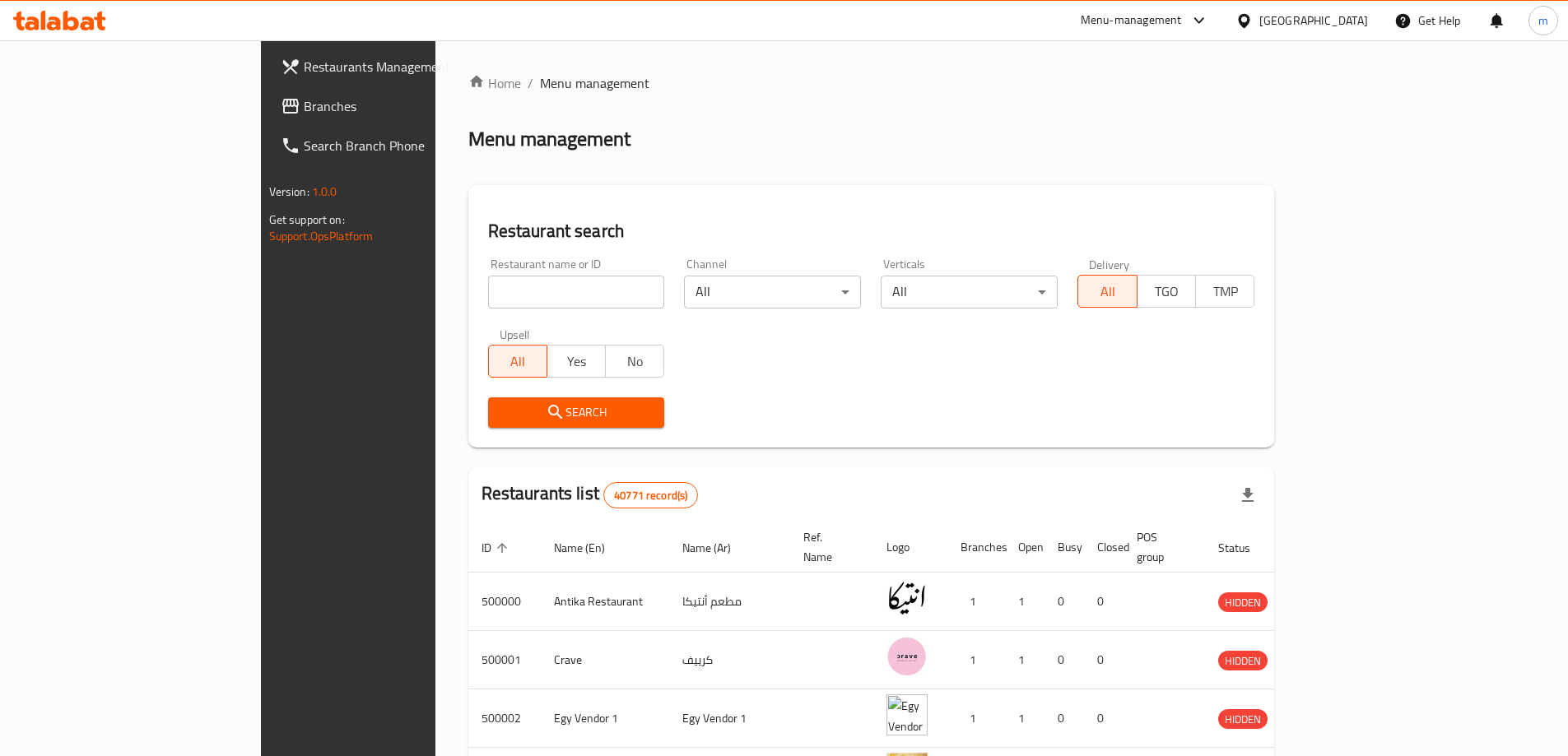
click at [304, 109] on span "Branches" at bounding box center [406, 106] width 206 height 20
